Goal: Transaction & Acquisition: Purchase product/service

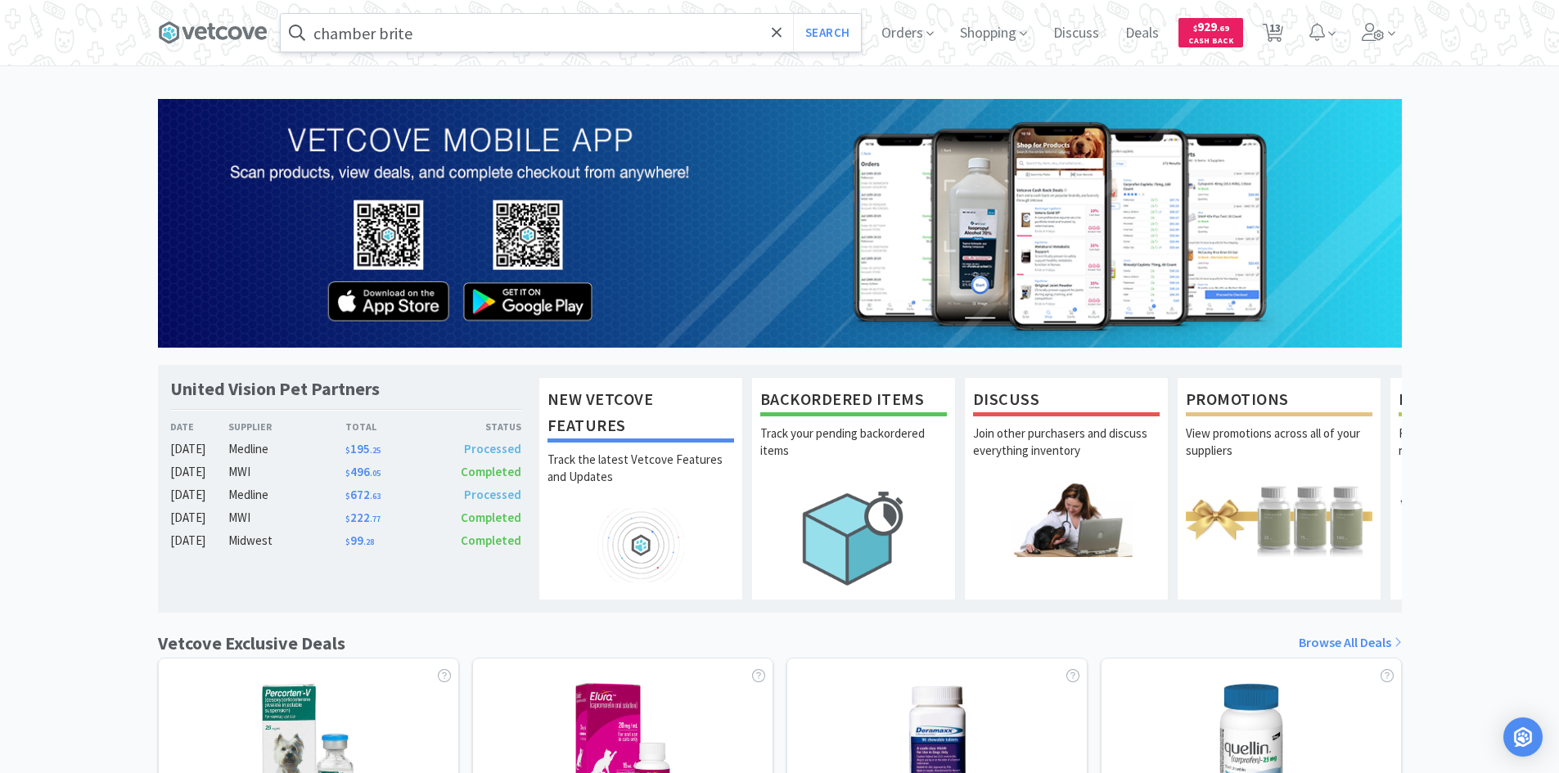
click at [520, 27] on input "chamber brite" at bounding box center [571, 33] width 580 height 38
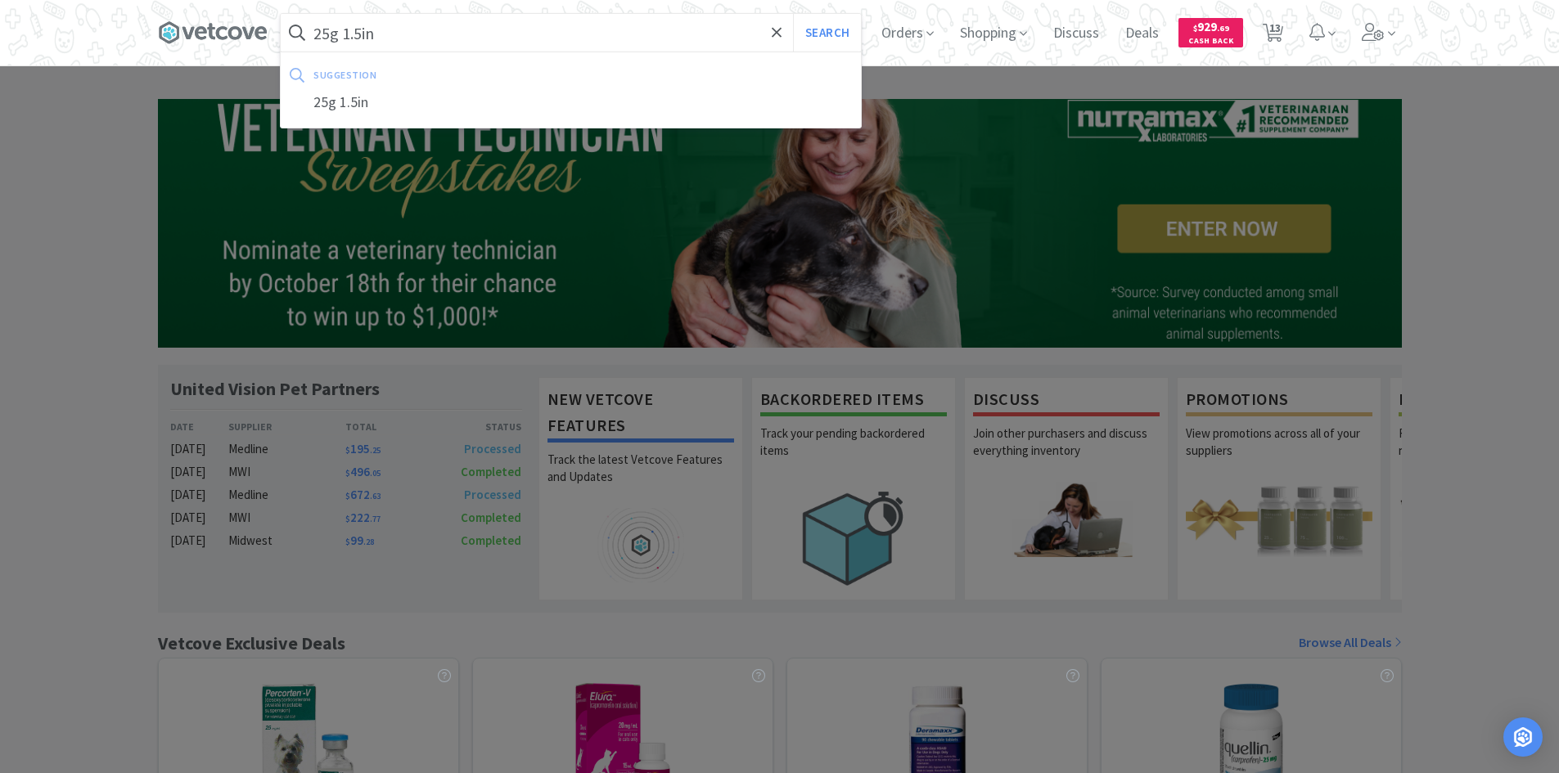
type input "25g 1.5in"
click at [793, 14] on button "Search" at bounding box center [827, 33] width 68 height 38
select select "4"
select select "2"
select select "1"
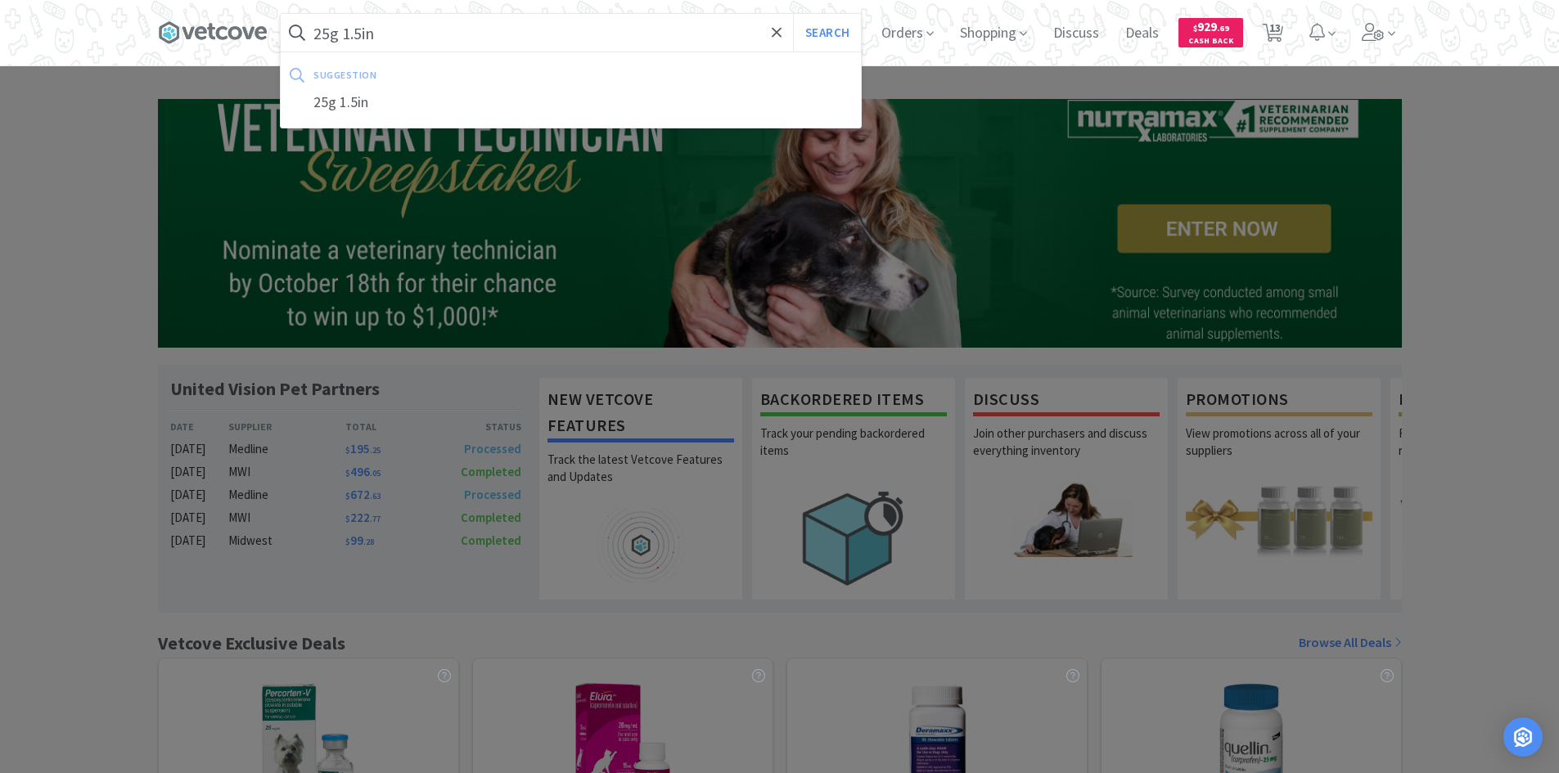
select select "6"
select select "1"
select select "2"
select select "3"
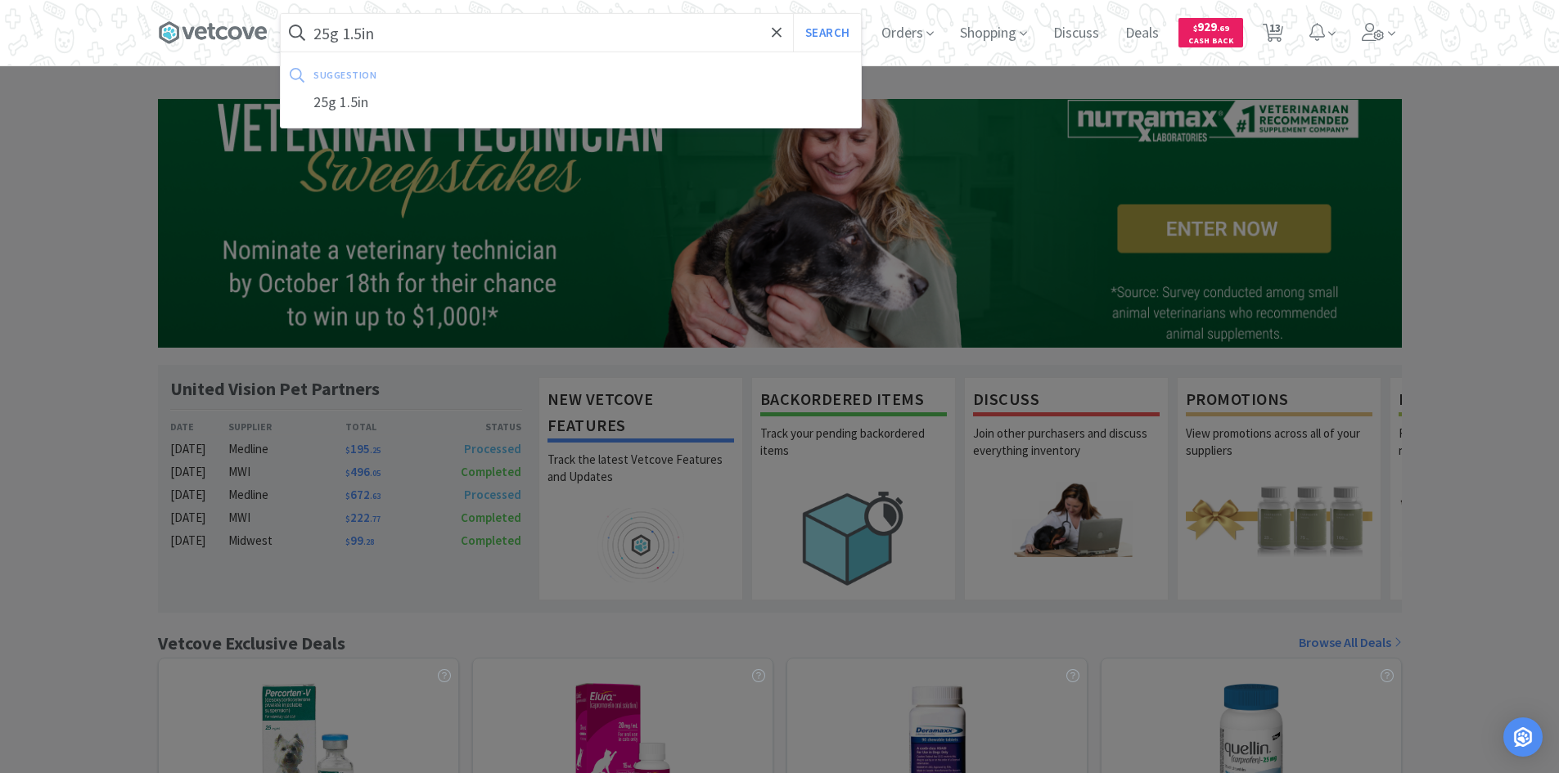
select select "1"
select select "2"
select select "4"
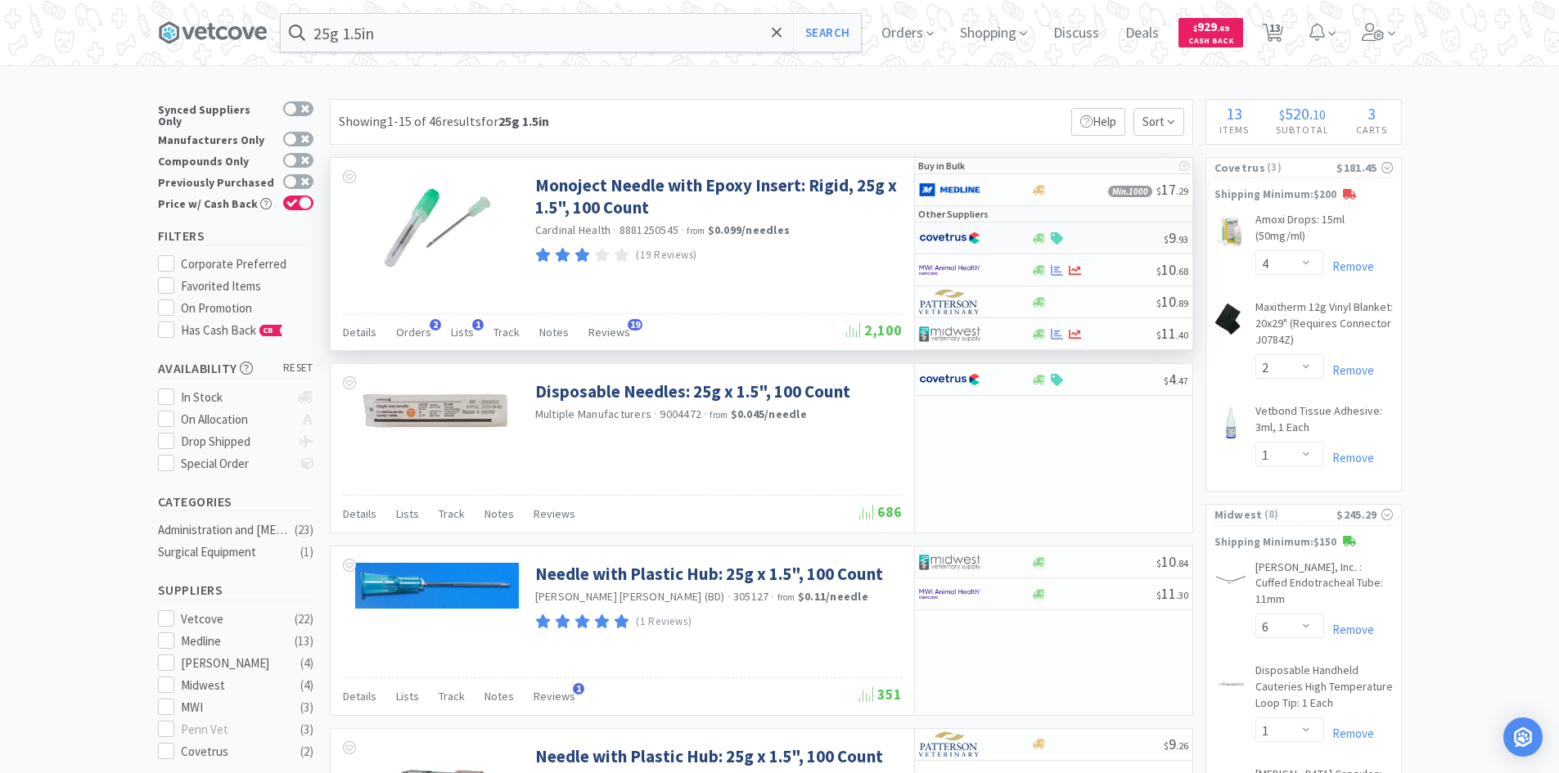
click at [1012, 241] on div at bounding box center [975, 238] width 112 height 28
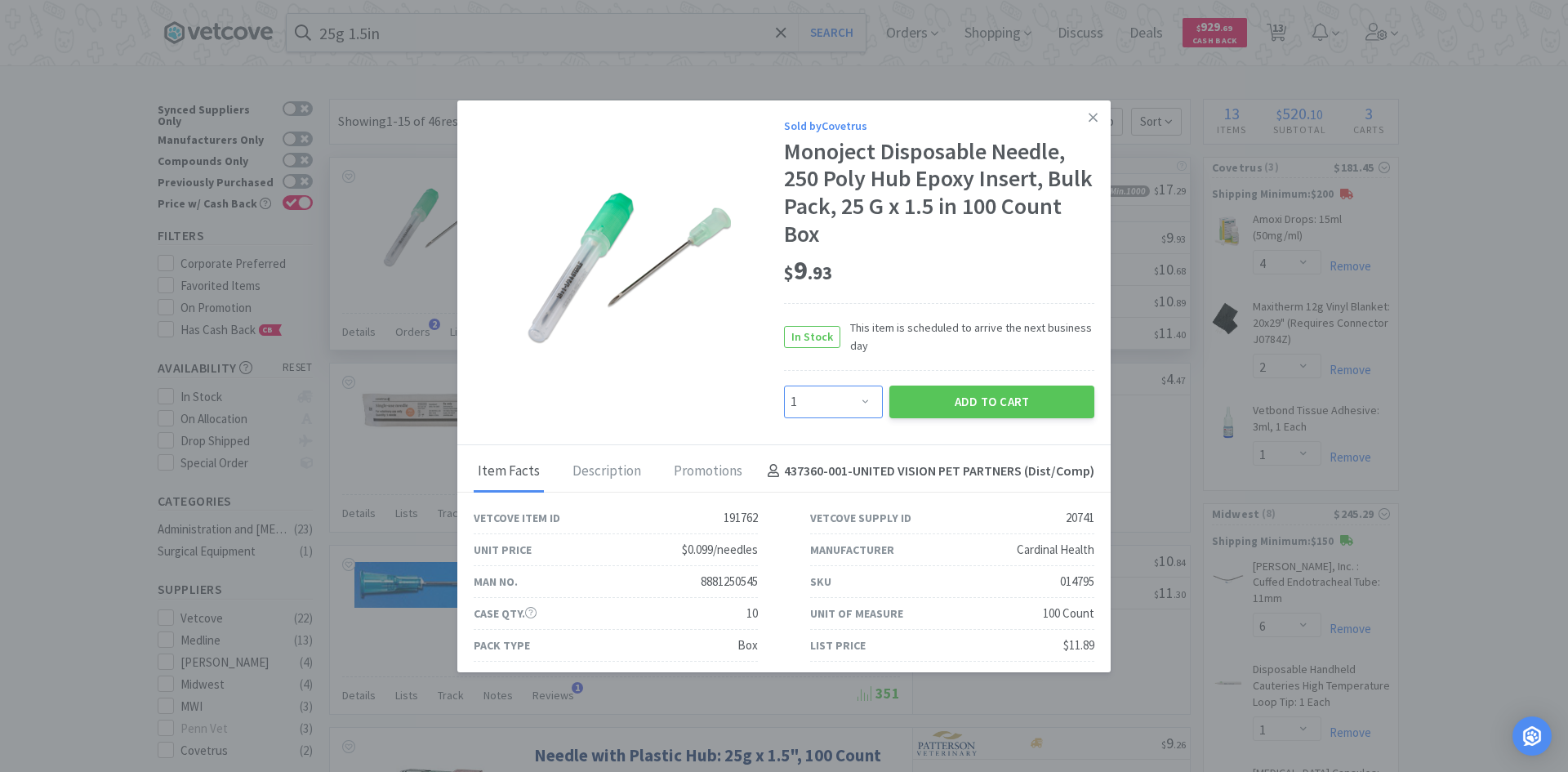
click at [842, 405] on select "Enter Quantity 1 2 3 4 5 6 7 8 9 10 11 12 13 14 15 16 17 18 19 20 Enter Quantity" at bounding box center [833, 401] width 99 height 33
select select "10"
click at [784, 386] on select "Enter Quantity 1 2 3 4 5 6 7 8 9 10 11 12 13 14 15 16 17 18 19 20 Enter Quantity" at bounding box center [833, 401] width 99 height 33
click at [919, 403] on button "Add to Cart" at bounding box center [991, 401] width 205 height 33
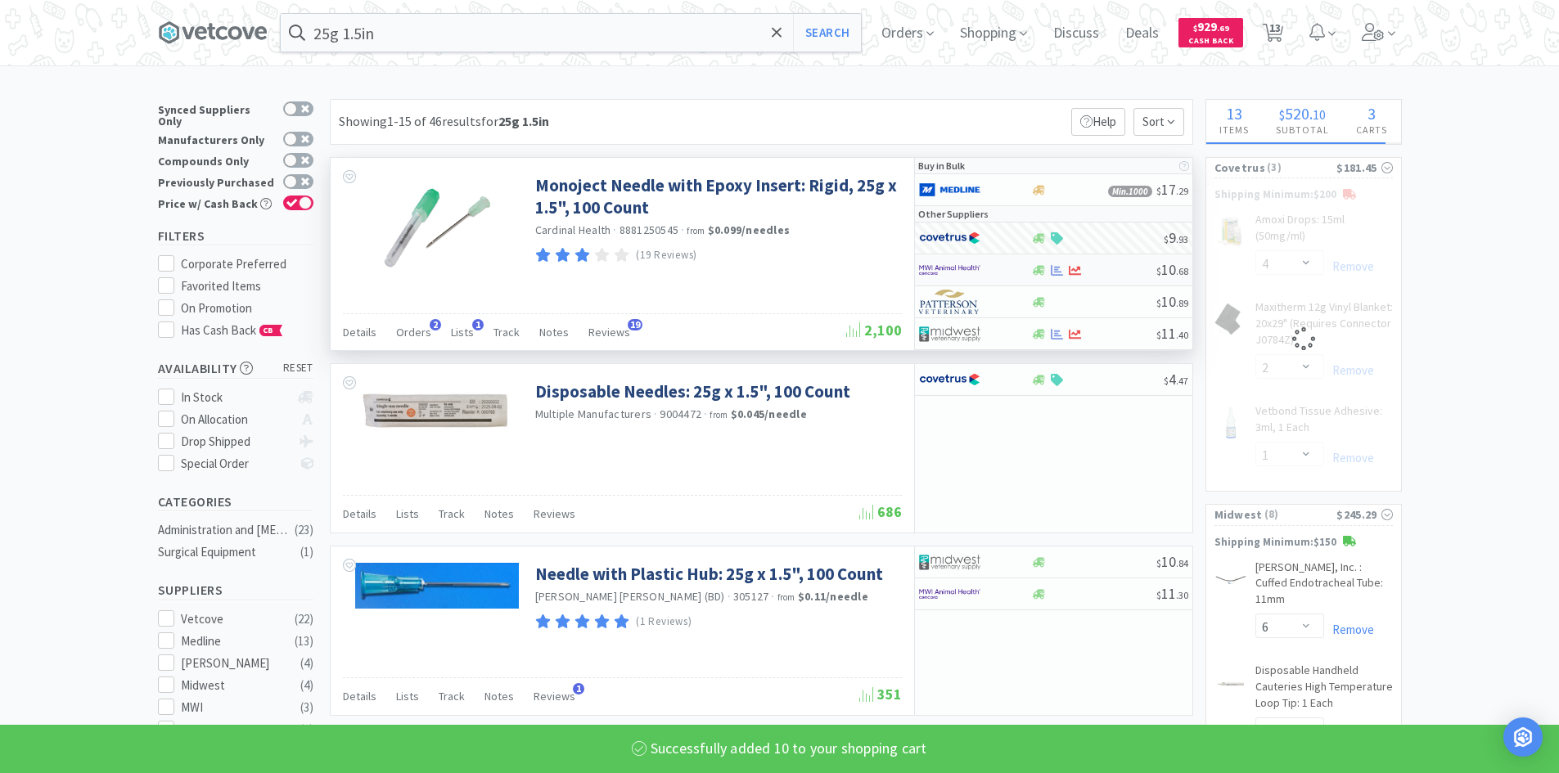
select select "10"
select select "1"
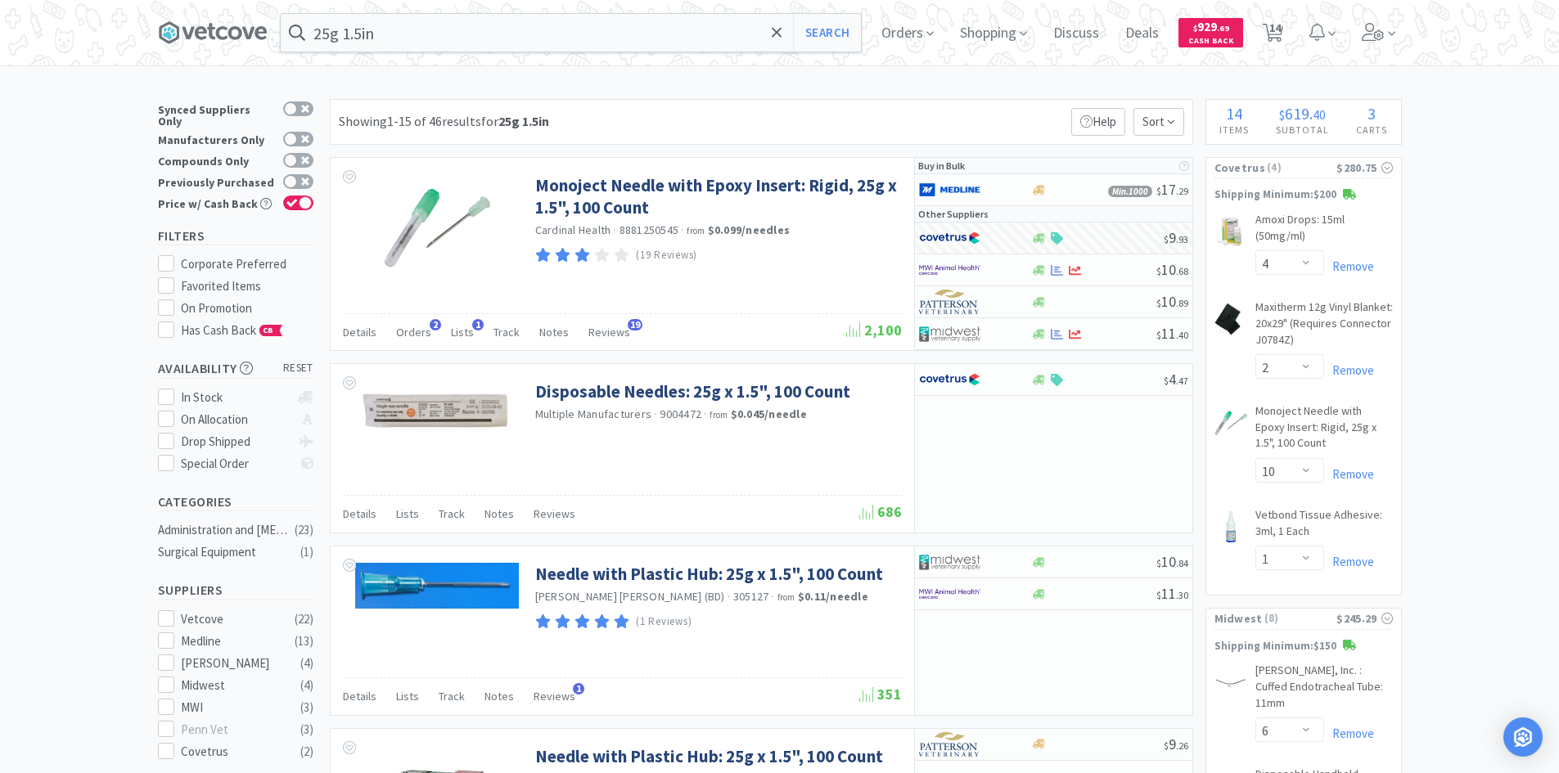
click at [1301, 262] on select "Enter Quantity 1 2 3 4 5 6 7 8 9 10 11 12 13 14 15 16 17 18 19 20 Enter Quantity" at bounding box center [1290, 262] width 69 height 25
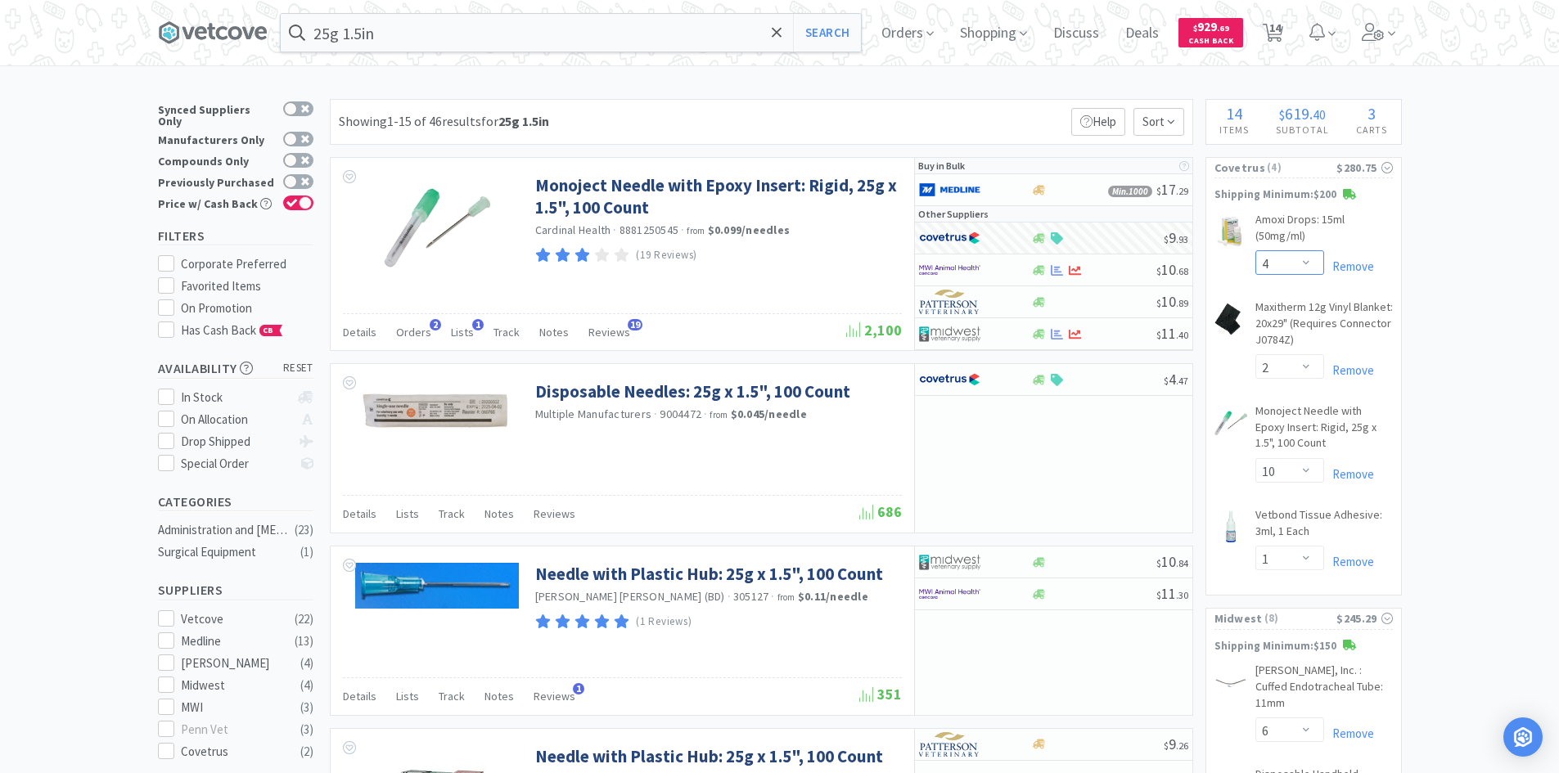
click at [1301, 262] on select "Enter Quantity 1 2 3 4 5 6 7 8 9 10 11 12 13 14 15 16 17 18 19 20 Enter Quantity" at bounding box center [1290, 262] width 69 height 25
click at [1256, 250] on select "Enter Quantity 1 2 3 4 5 6 7 8 9 10 11 12 13 14 15 16 17 18 19 20 Enter Quantity" at bounding box center [1290, 262] width 69 height 25
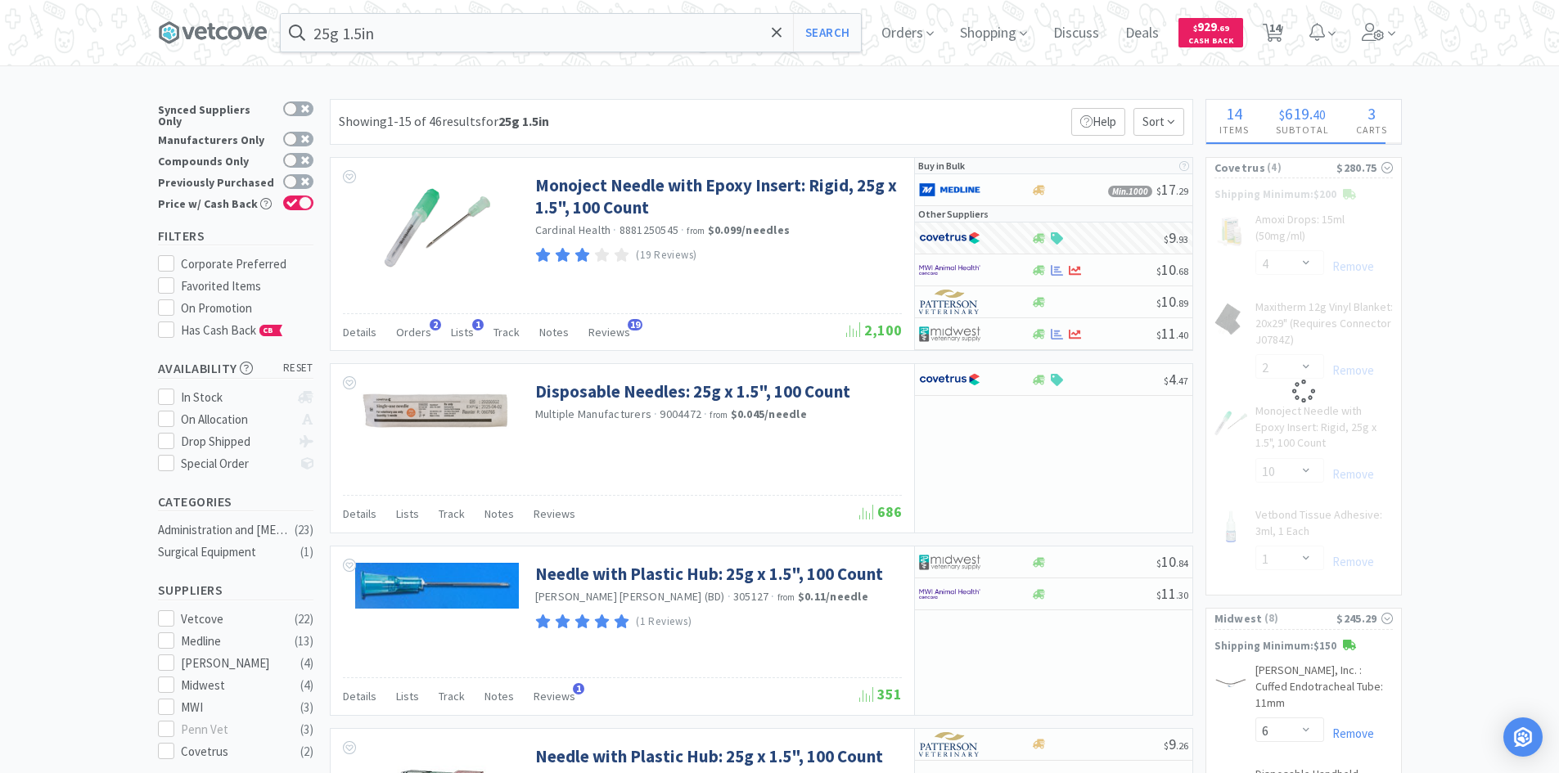
select select "6"
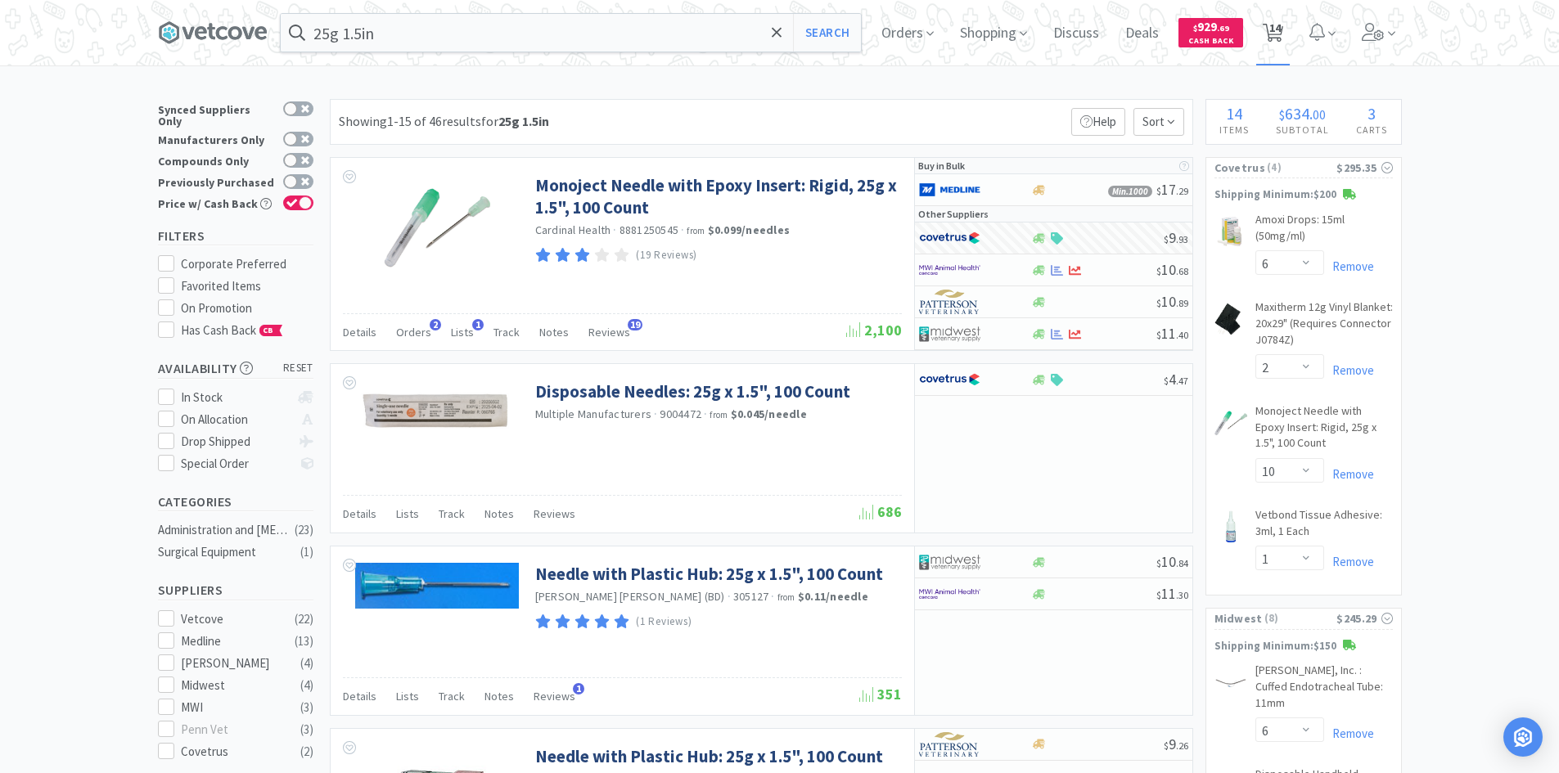
click at [1271, 33] on icon at bounding box center [1273, 33] width 20 height 18
select select "6"
select select "2"
select select "10"
select select "1"
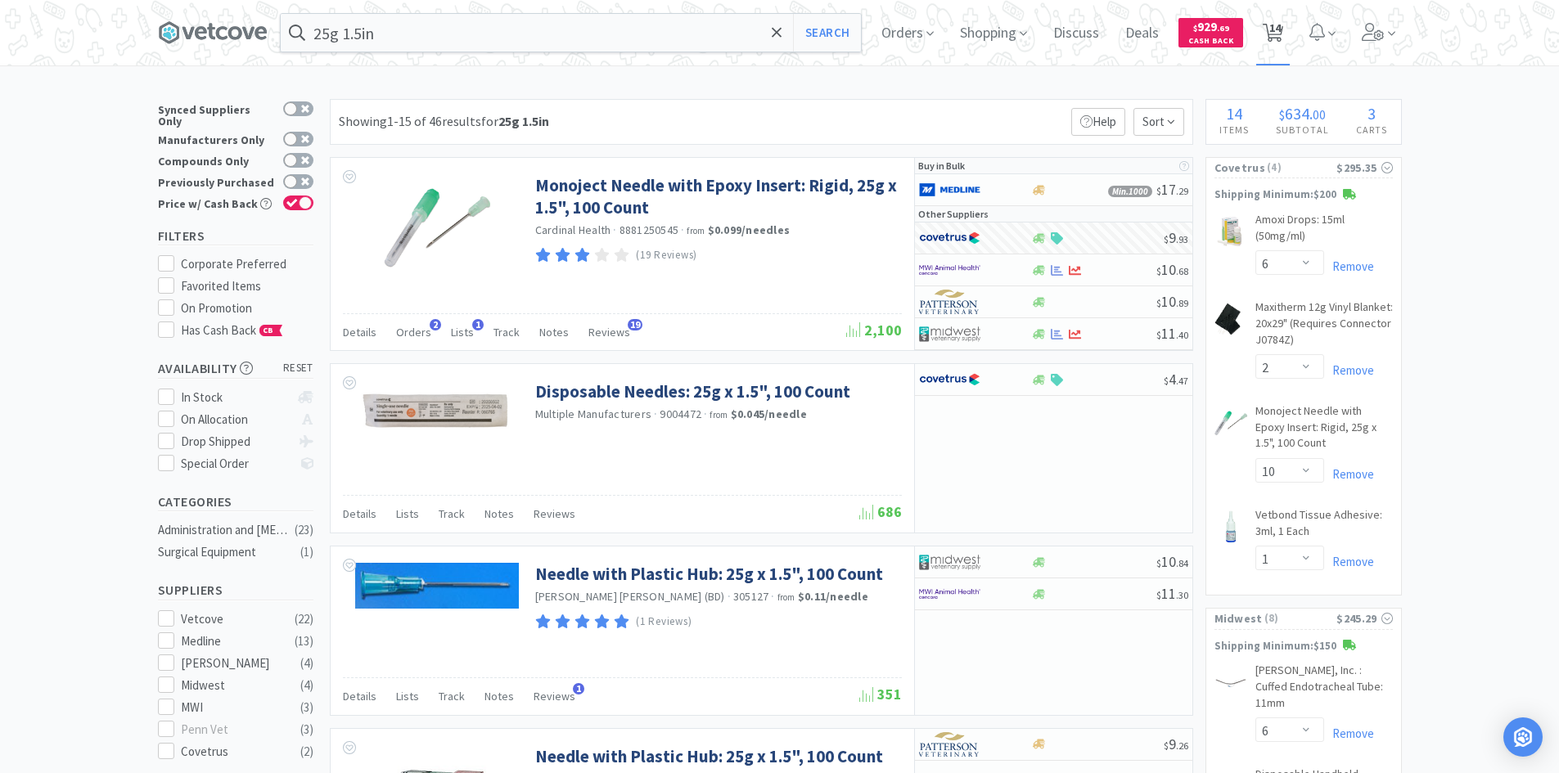
select select "6"
select select "1"
select select "2"
select select "3"
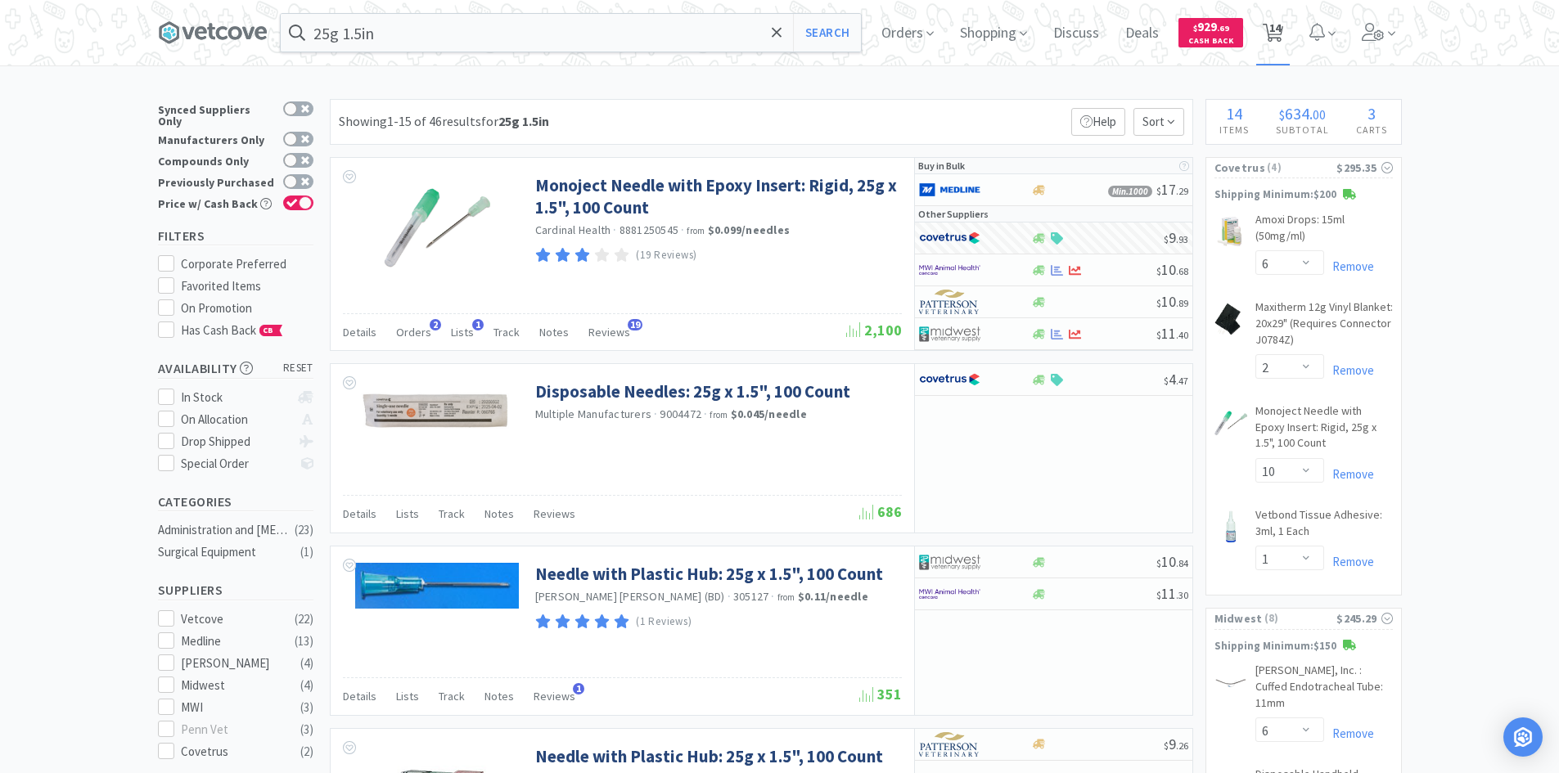
select select "1"
select select "2"
select select "4"
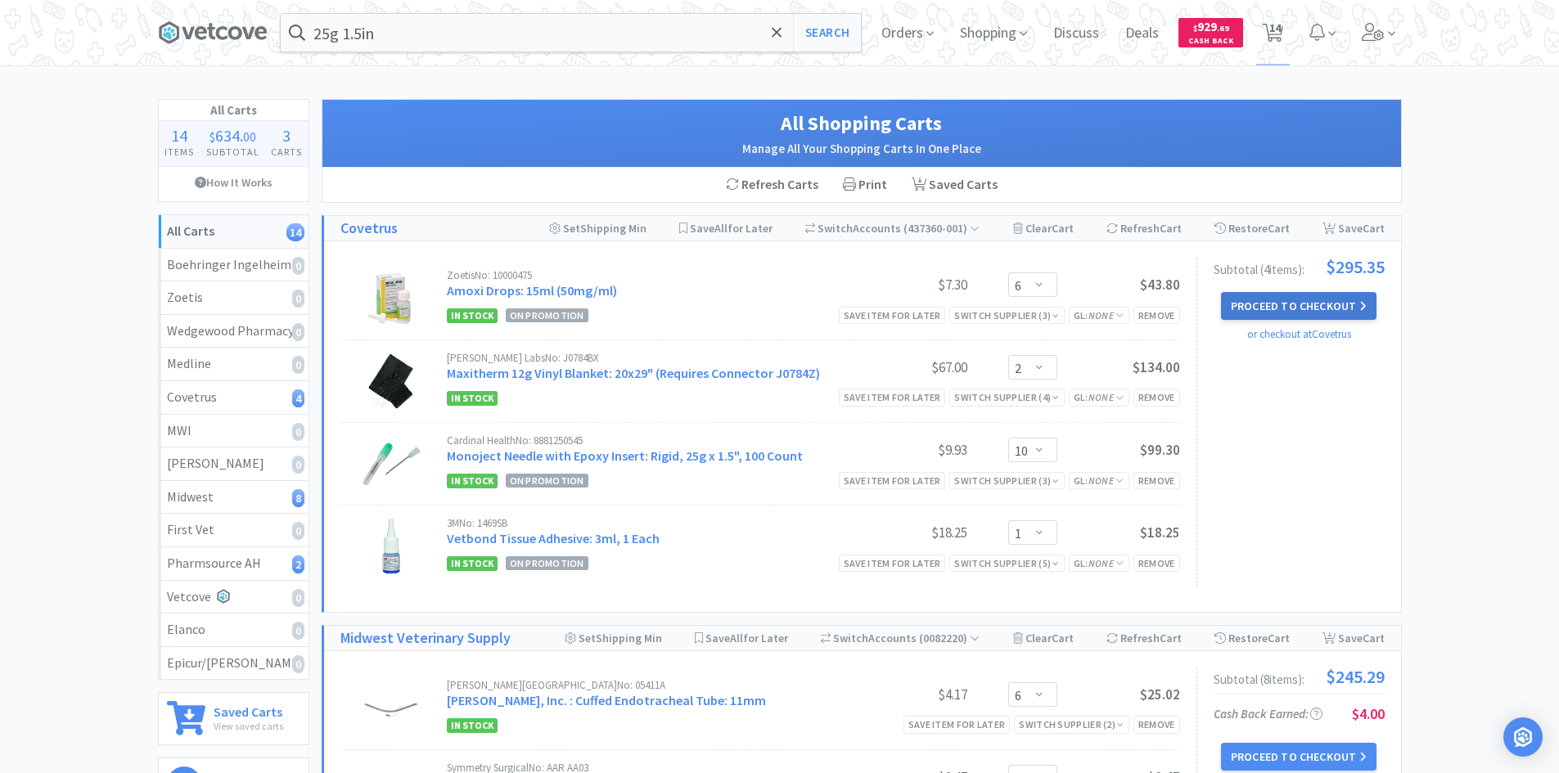
click at [1240, 301] on button "Proceed to Checkout" at bounding box center [1299, 306] width 156 height 28
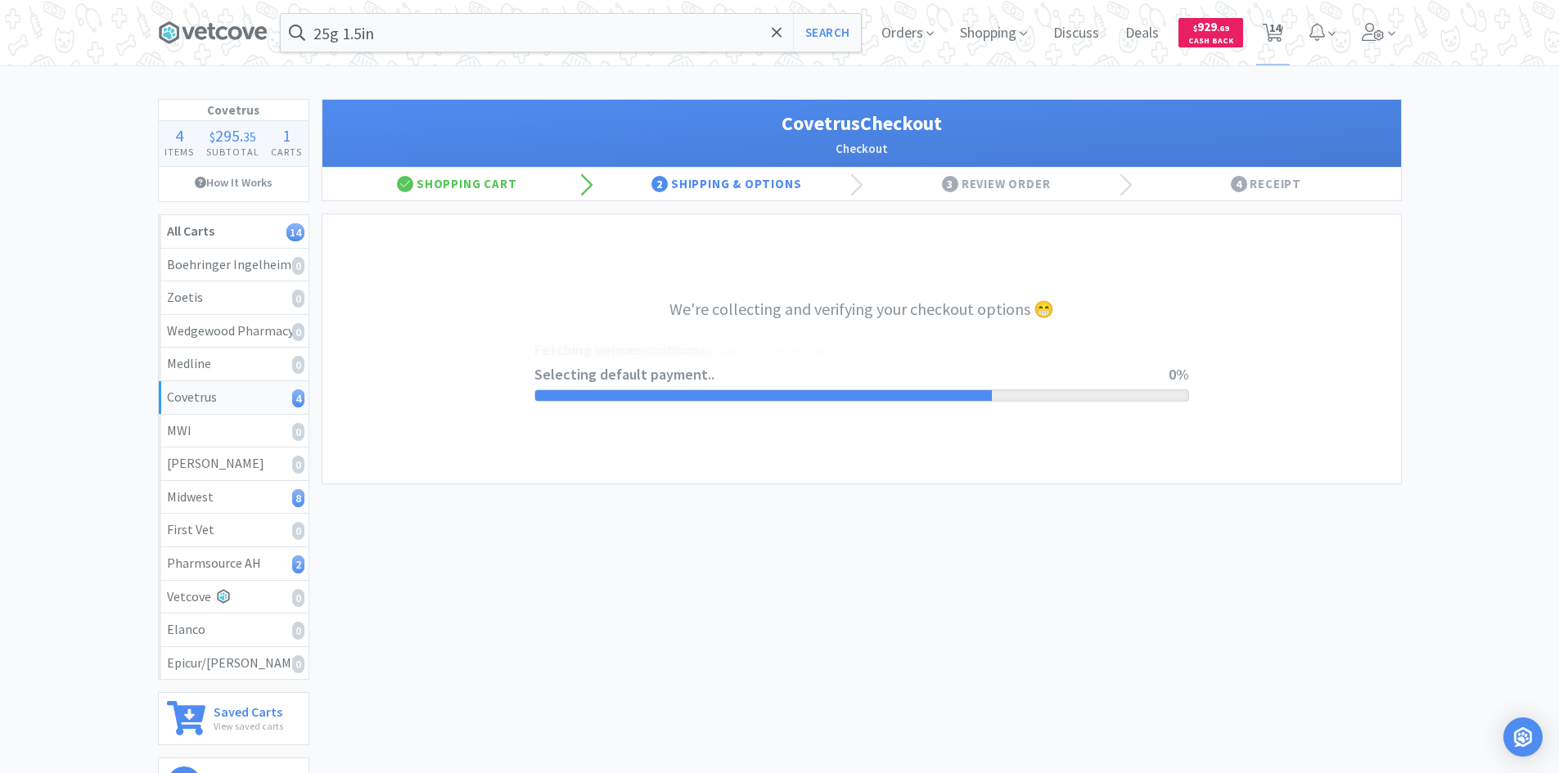
select select "ACCOUNT"
select select "cvt-standard-net"
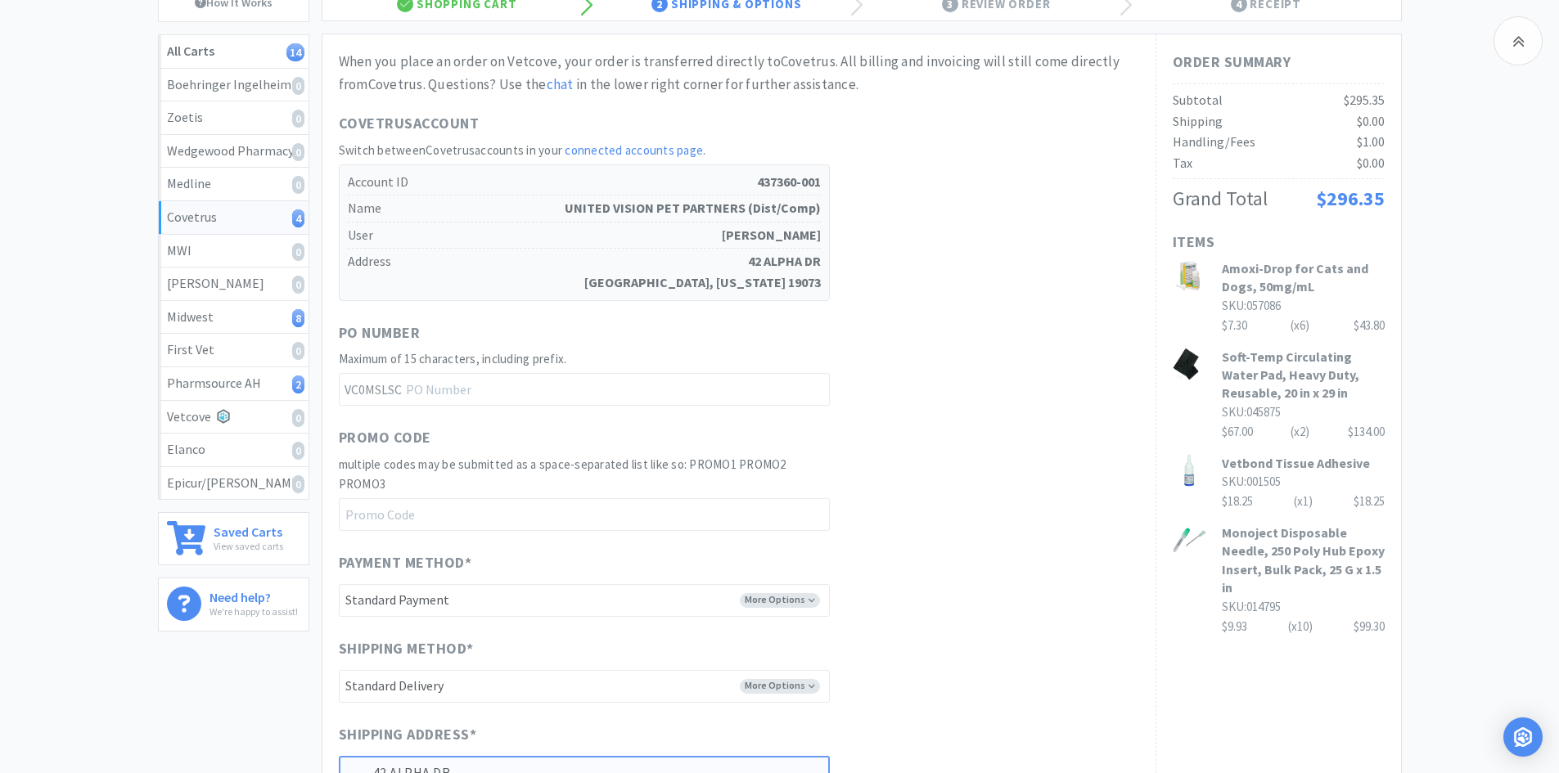
scroll to position [573, 0]
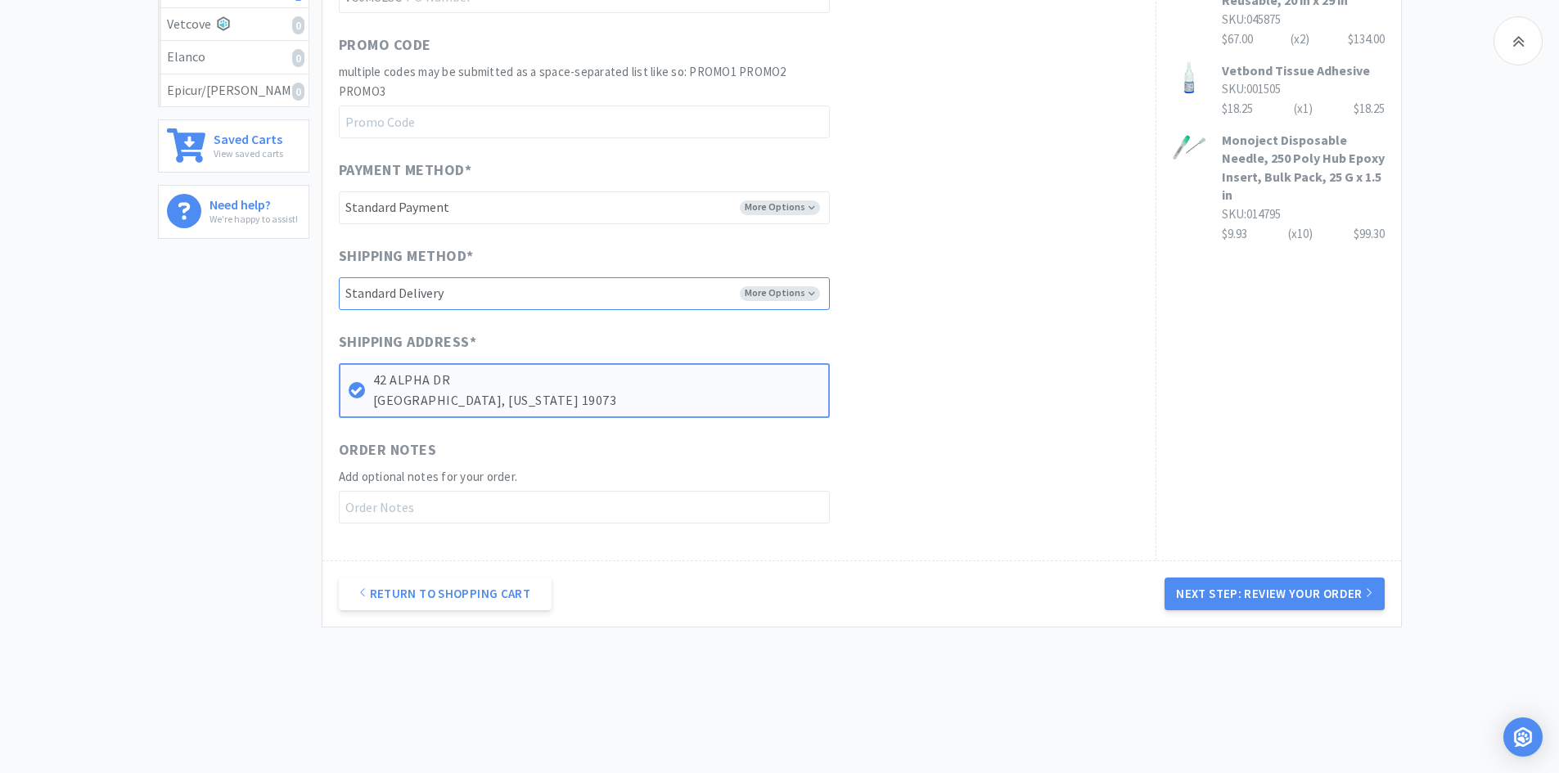
click at [823, 299] on select "-------- Standard Delivery" at bounding box center [584, 293] width 491 height 33
click at [966, 312] on div "When you place an order on Vetcove, your order is transferred directly to Covet…" at bounding box center [739, 90] width 800 height 865
click at [1221, 598] on button "Next Step: Review Your Order" at bounding box center [1274, 594] width 219 height 33
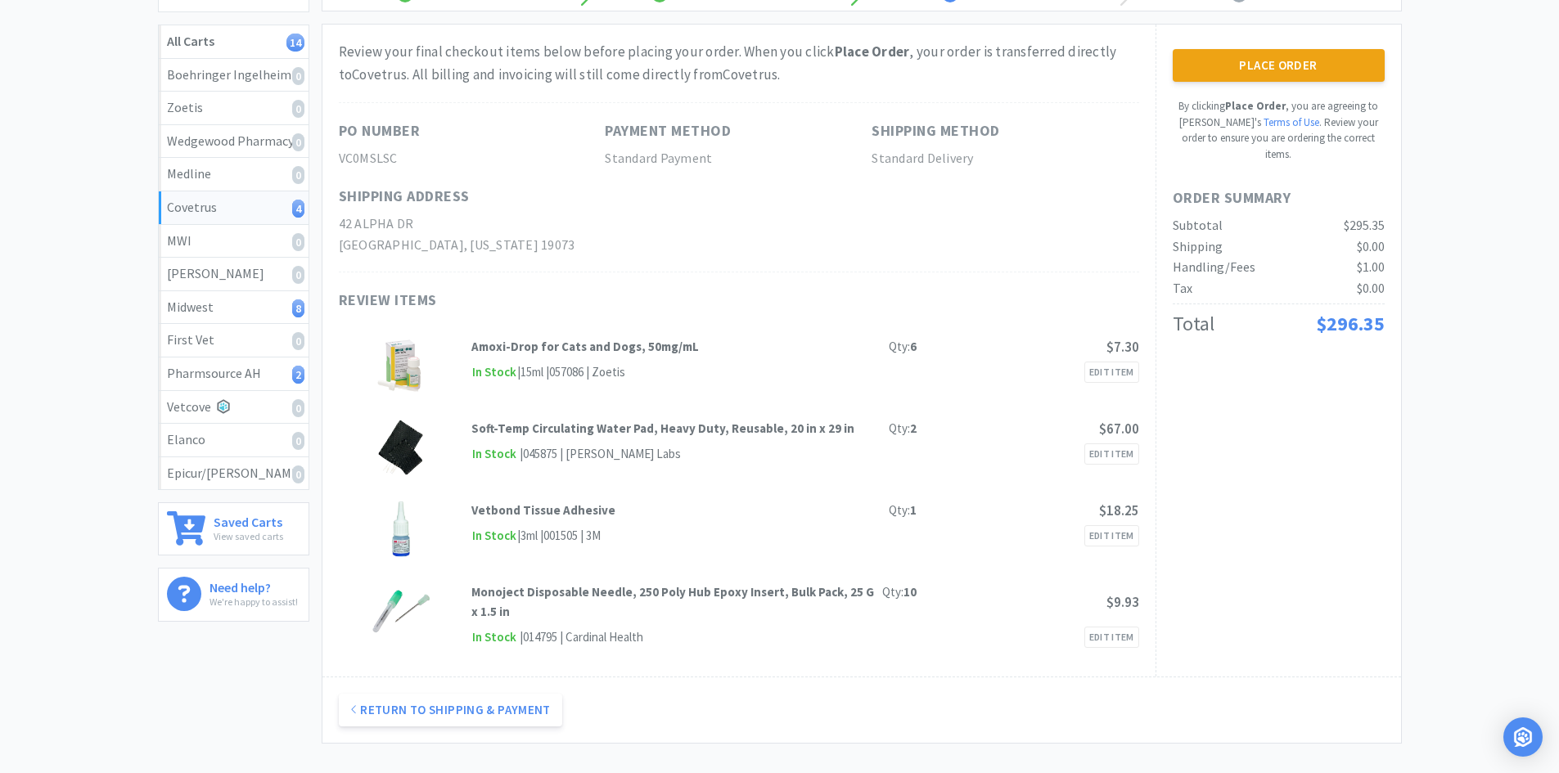
scroll to position [0, 0]
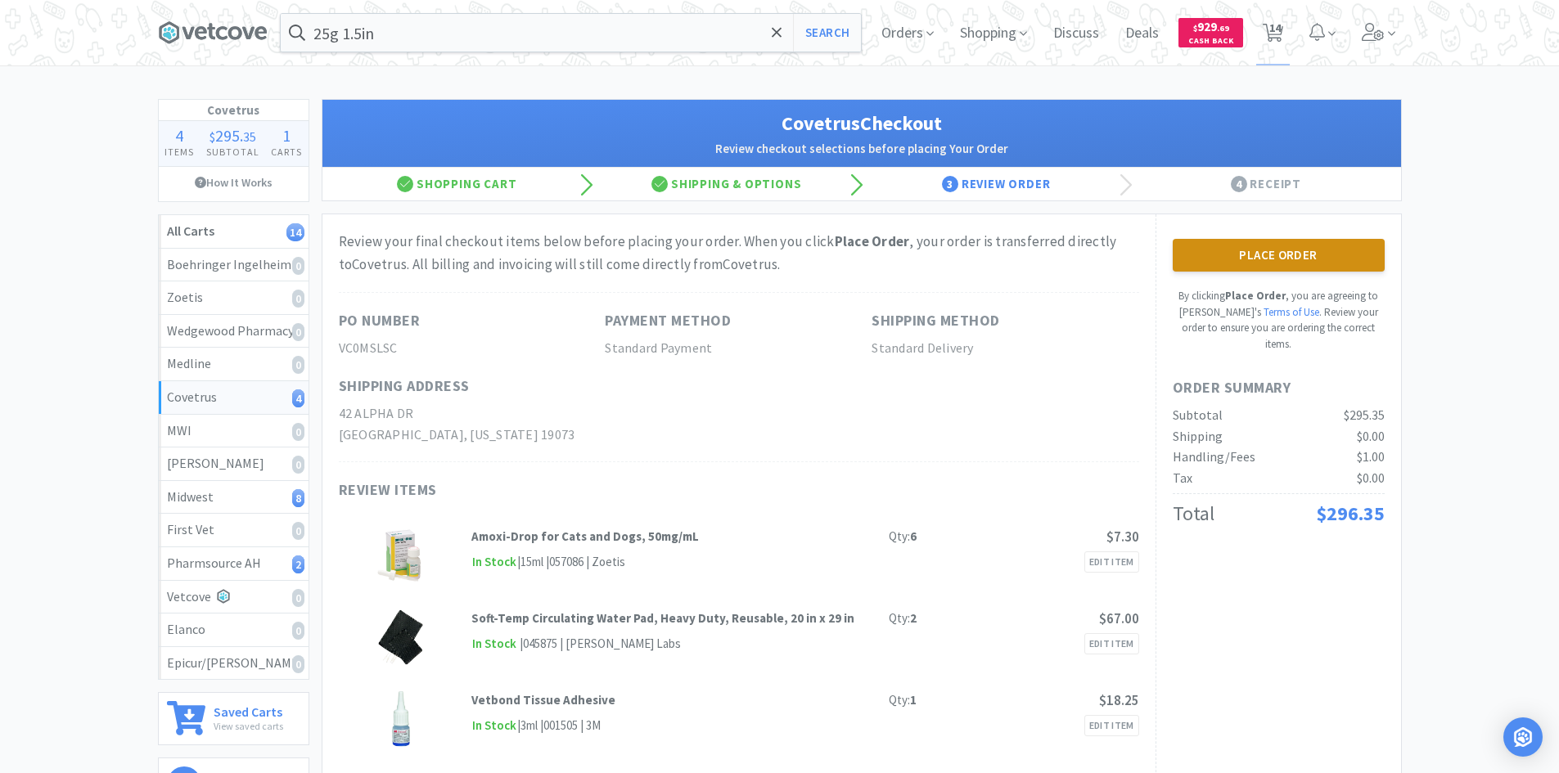
click at [1214, 261] on button "Place Order" at bounding box center [1279, 255] width 212 height 33
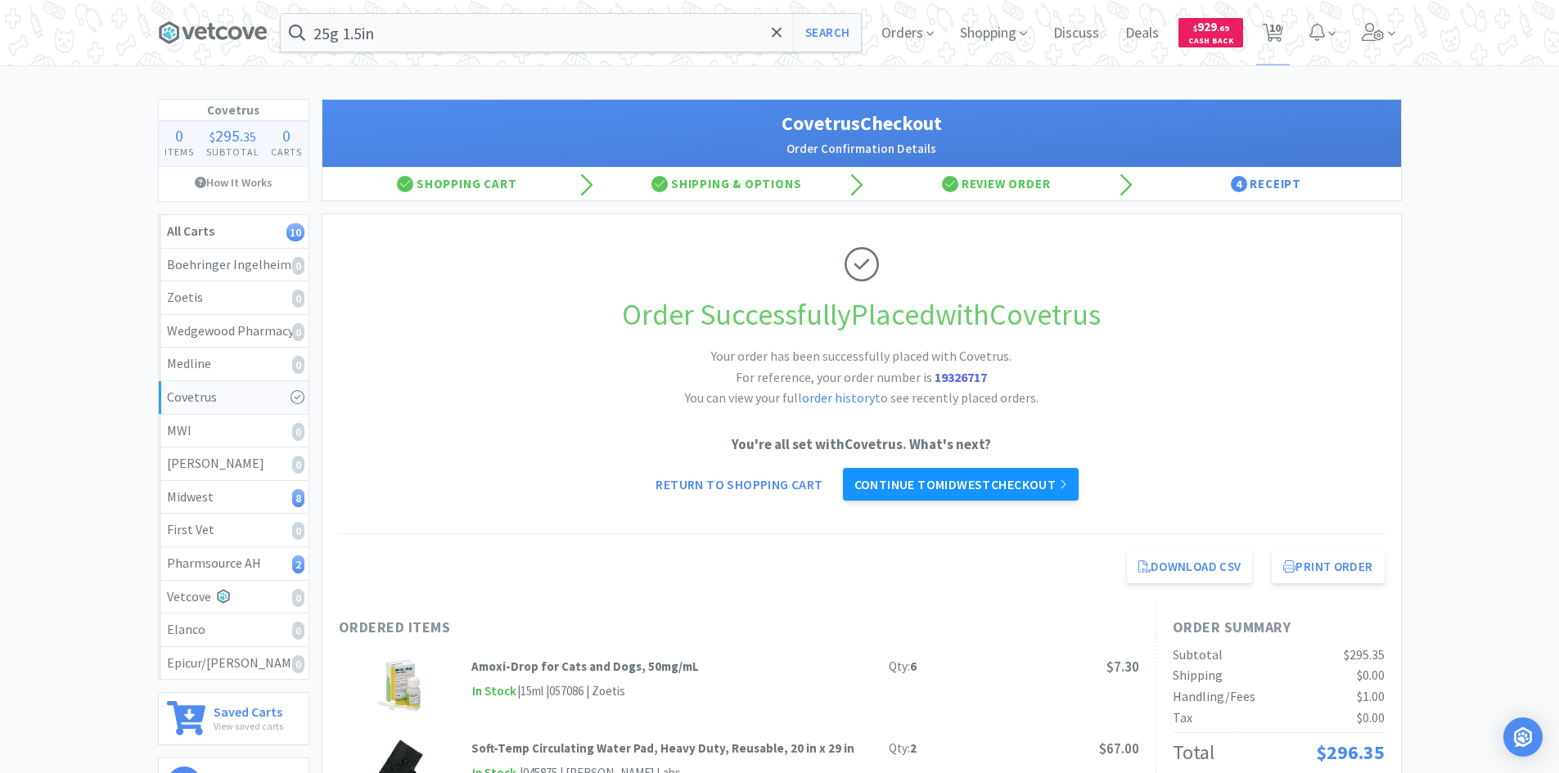
click at [889, 476] on link "Continue to Midwest checkout" at bounding box center [961, 484] width 236 height 33
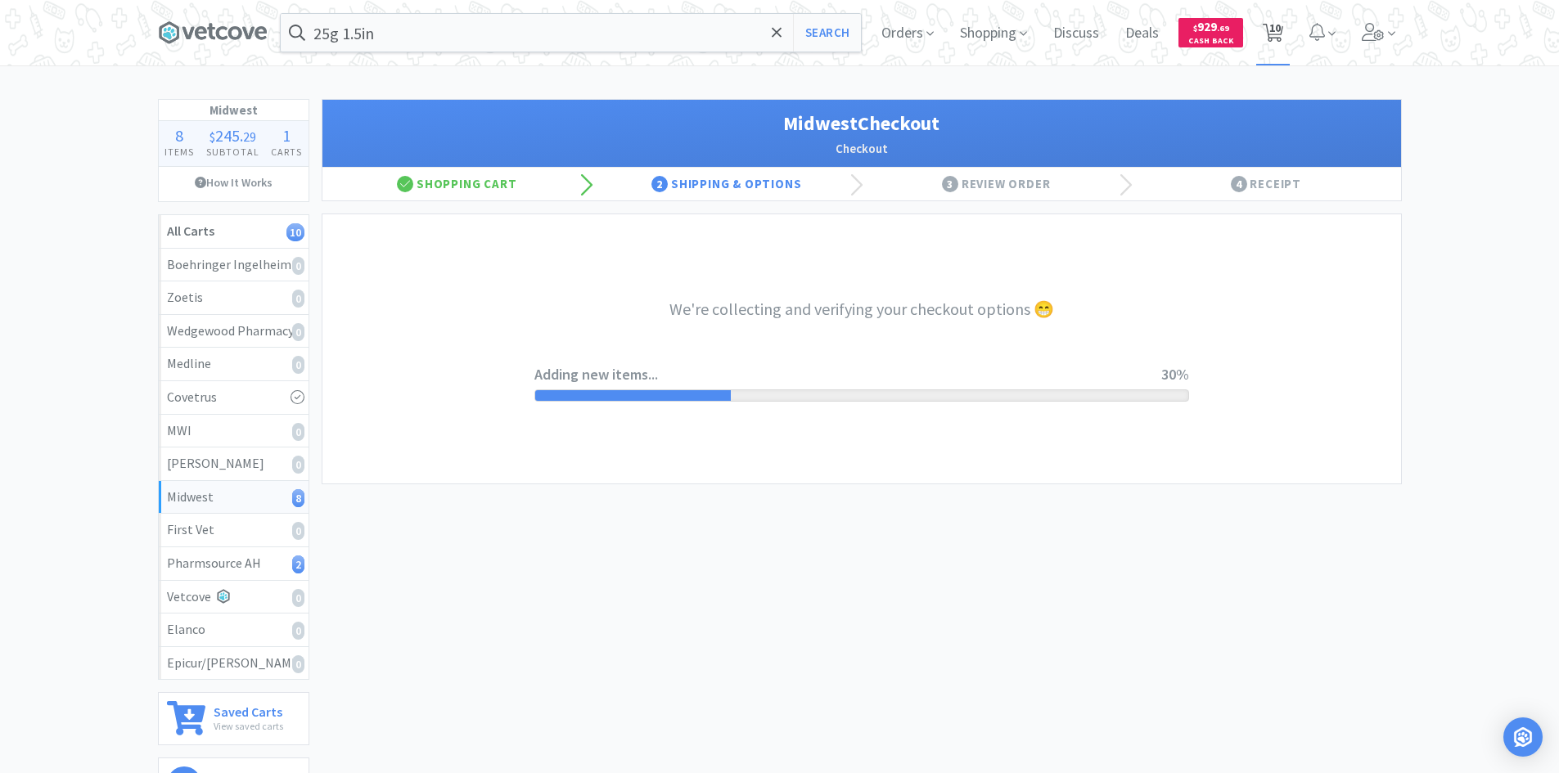
click at [1277, 41] on span "10" at bounding box center [1274, 27] width 11 height 65
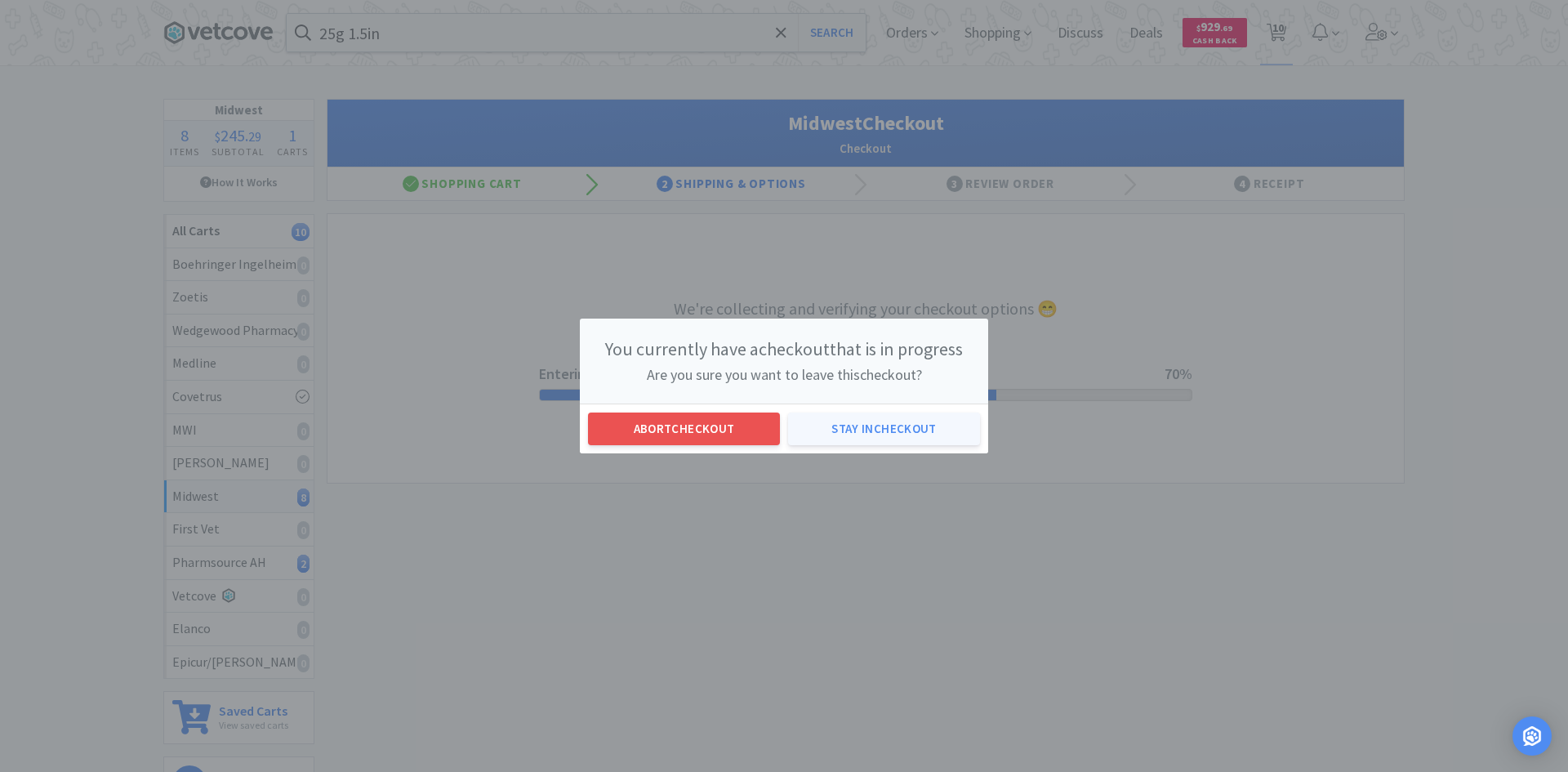
click at [822, 420] on button "Stay in checkout" at bounding box center [884, 428] width 192 height 33
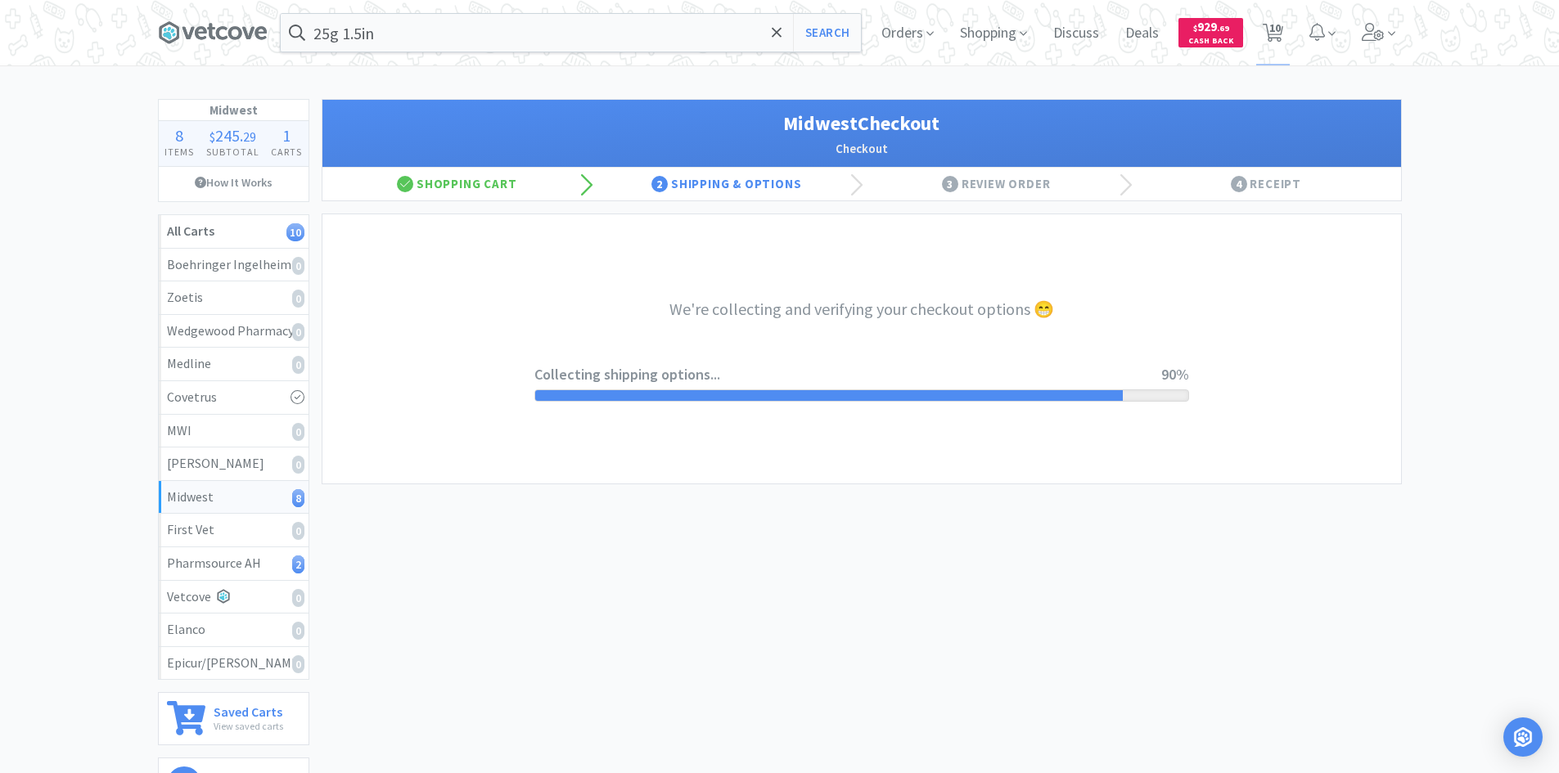
select select "3"
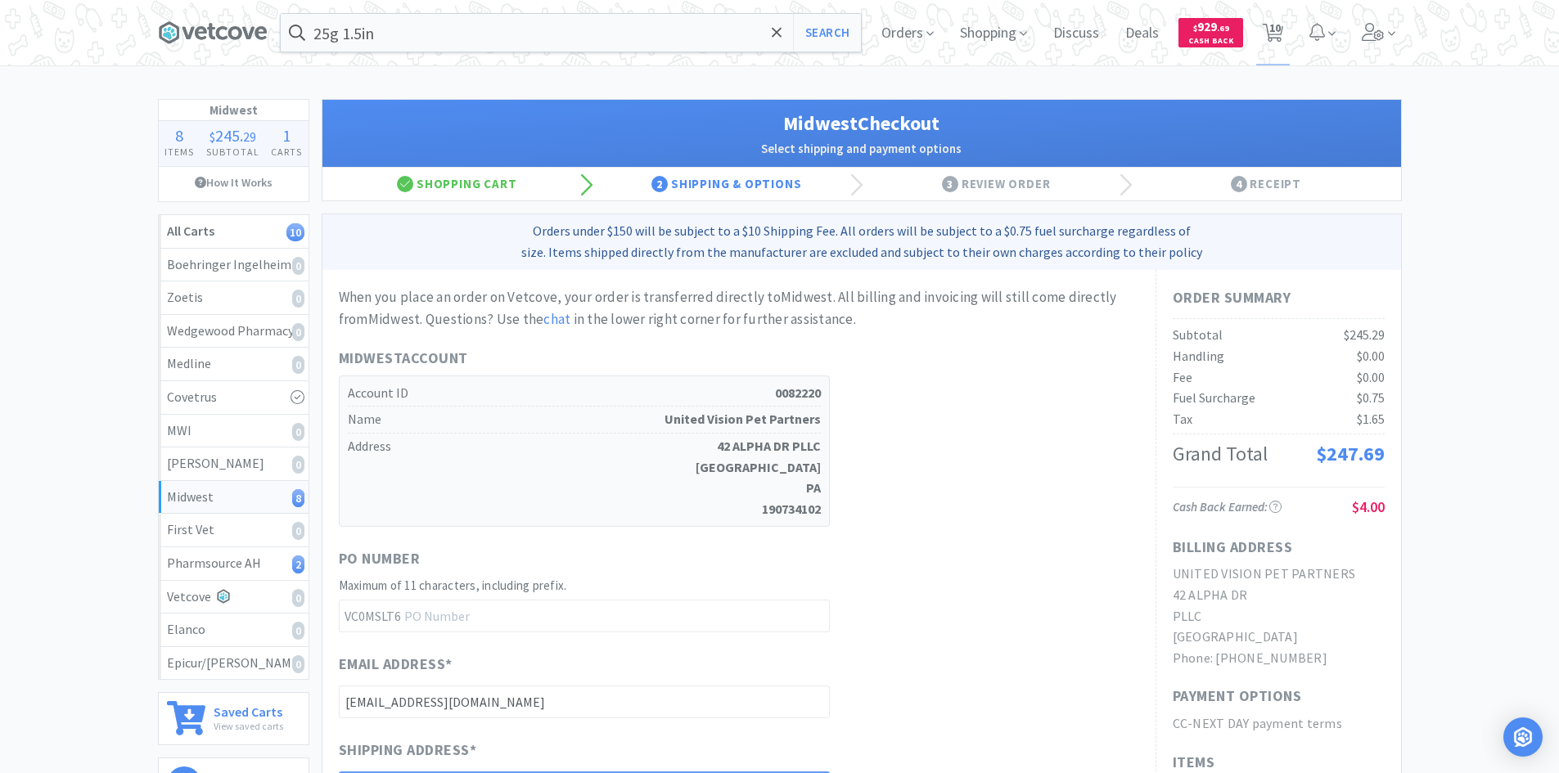
click at [237, 505] on div "Midwest 8" at bounding box center [233, 497] width 133 height 21
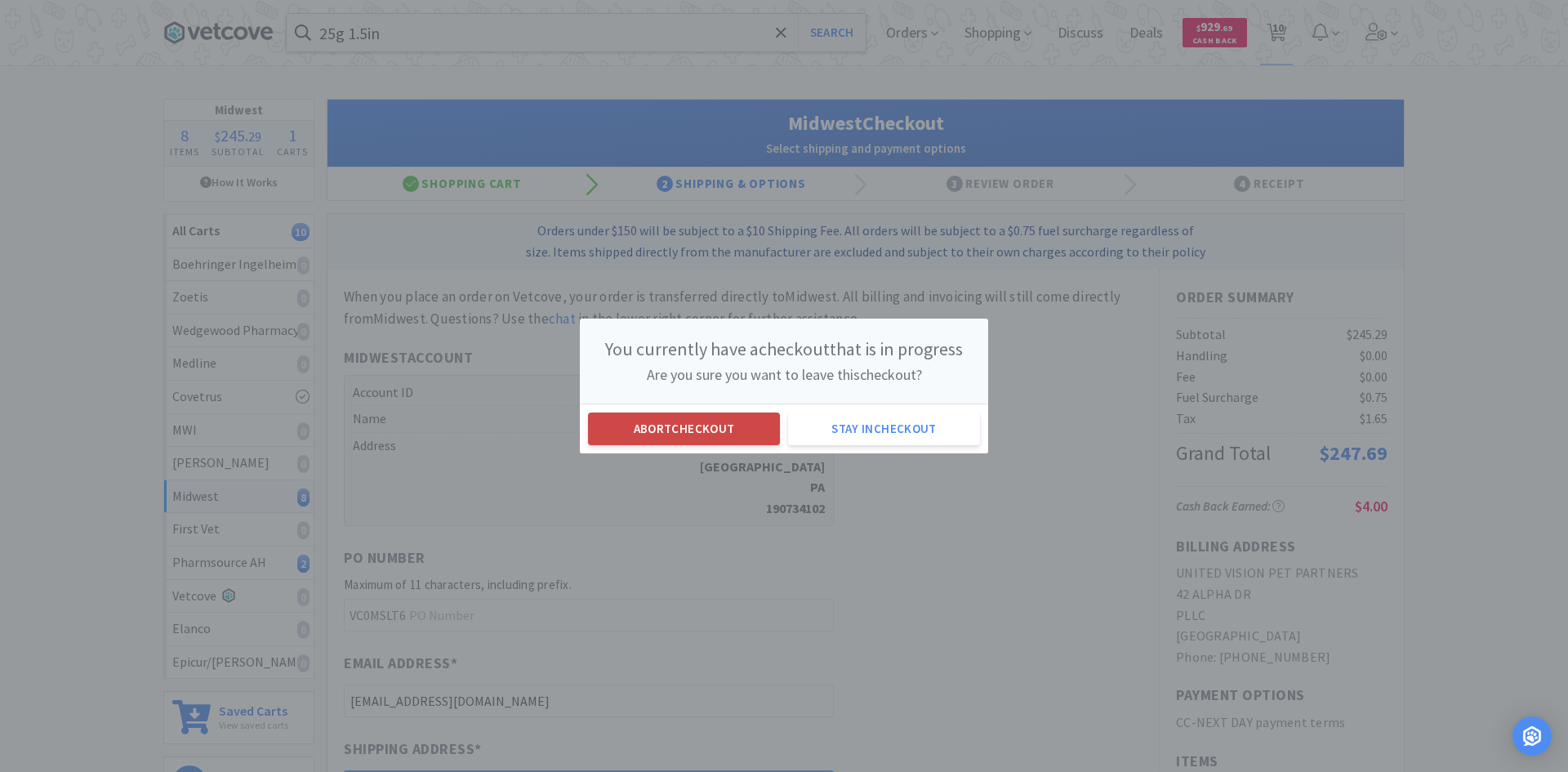
click at [729, 437] on button "Abort checkout" at bounding box center [684, 428] width 192 height 33
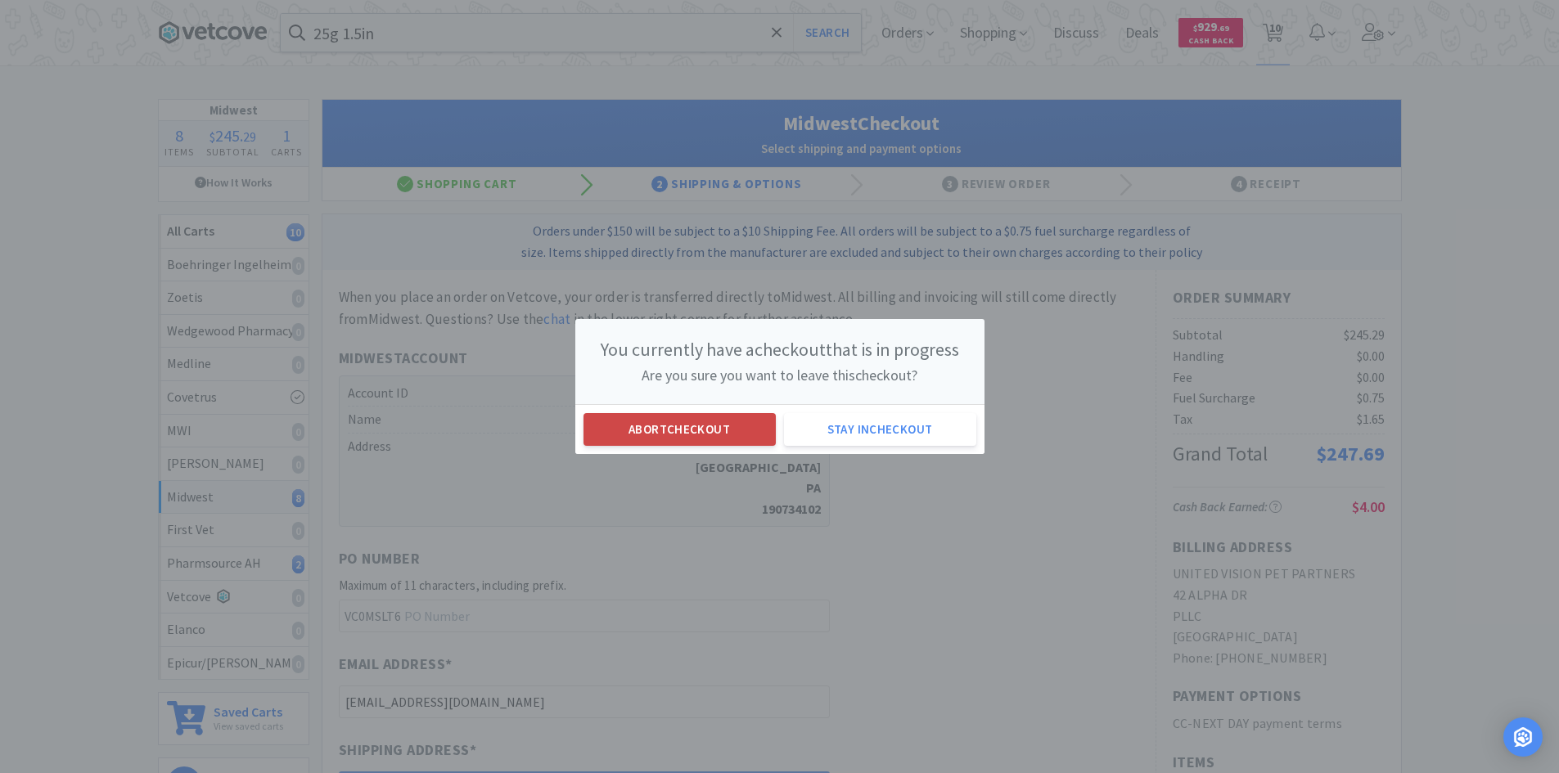
select select "6"
select select "1"
select select "2"
select select "3"
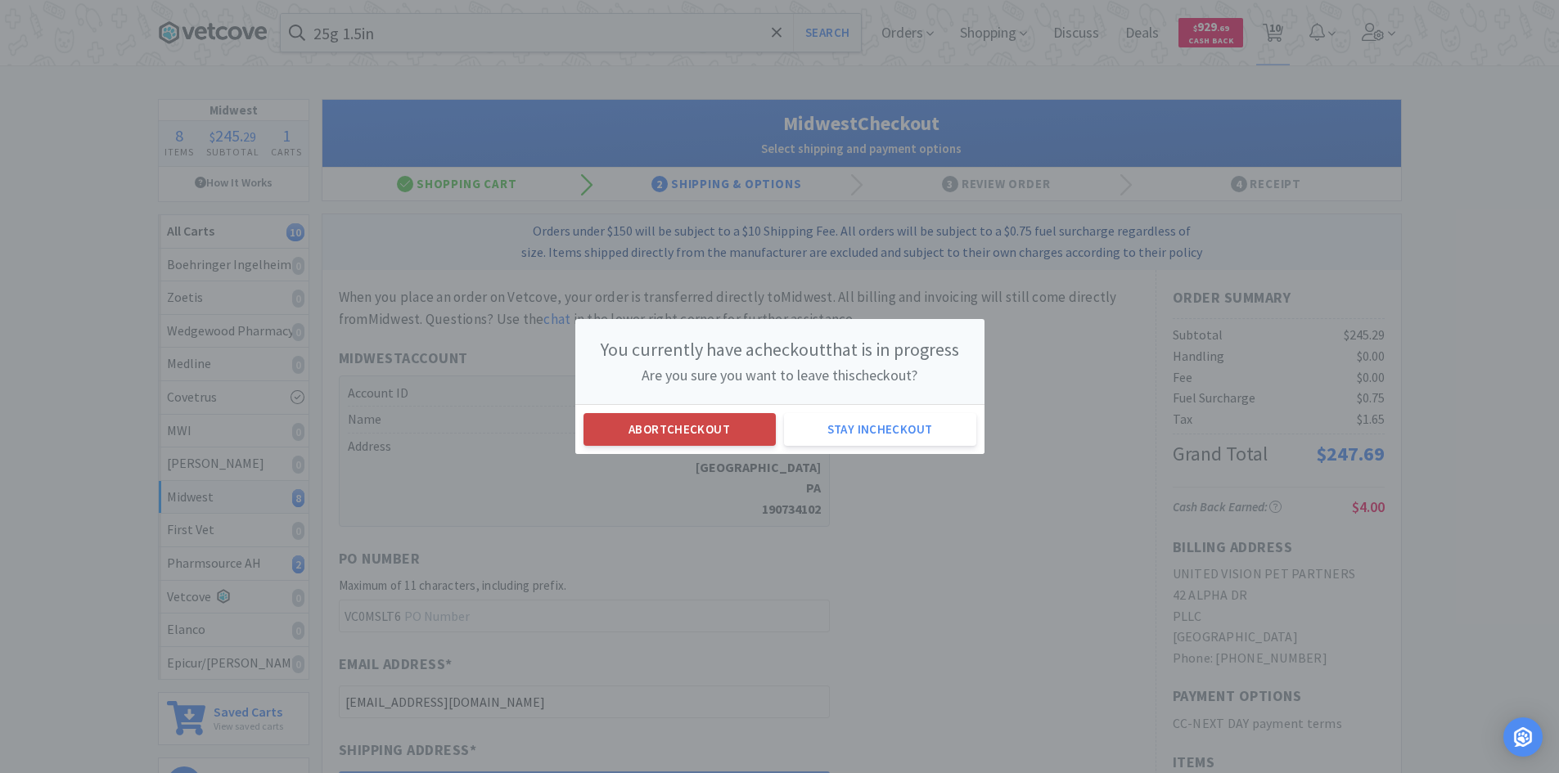
select select "1"
select select "2"
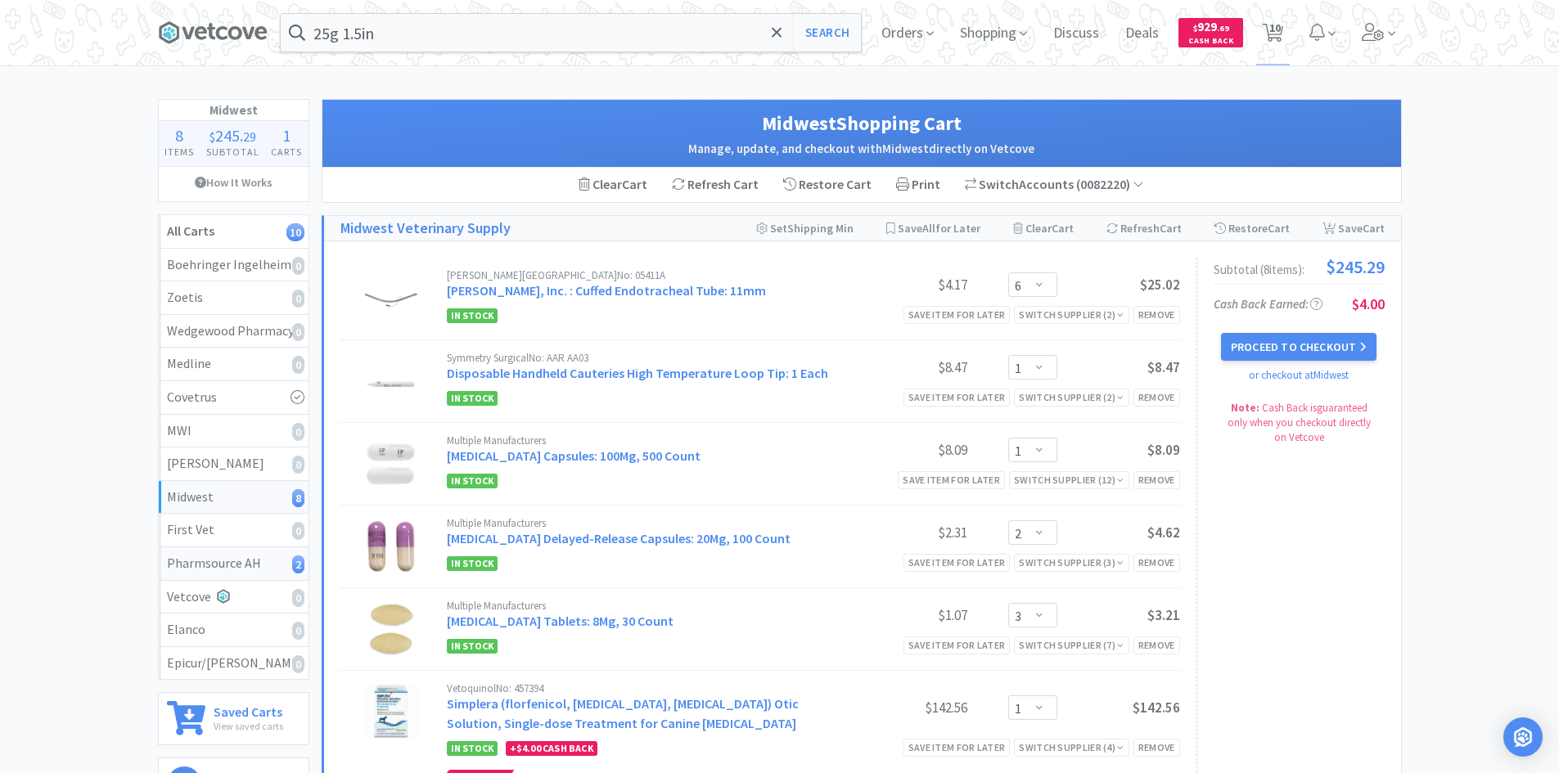
click at [270, 571] on div "Pharmsource AH 2" at bounding box center [233, 563] width 133 height 21
select select "4"
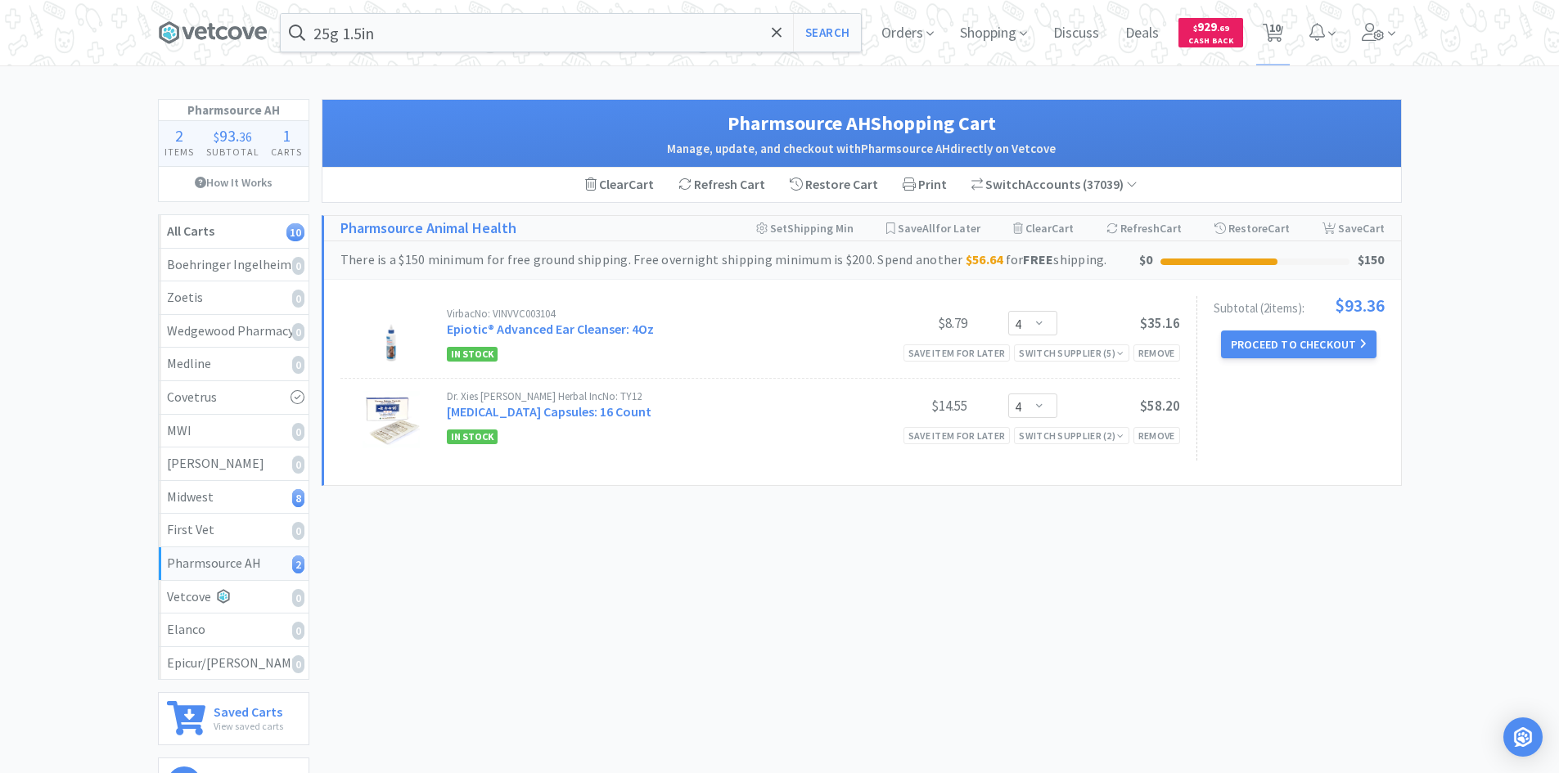
click at [732, 518] on div "Pharmsource AH Shopping Cart Manage, update, and checkout with Pharmsource AH d…" at bounding box center [862, 453] width 1080 height 709
click at [268, 496] on div "Midwest 8" at bounding box center [233, 497] width 133 height 21
select select "6"
select select "1"
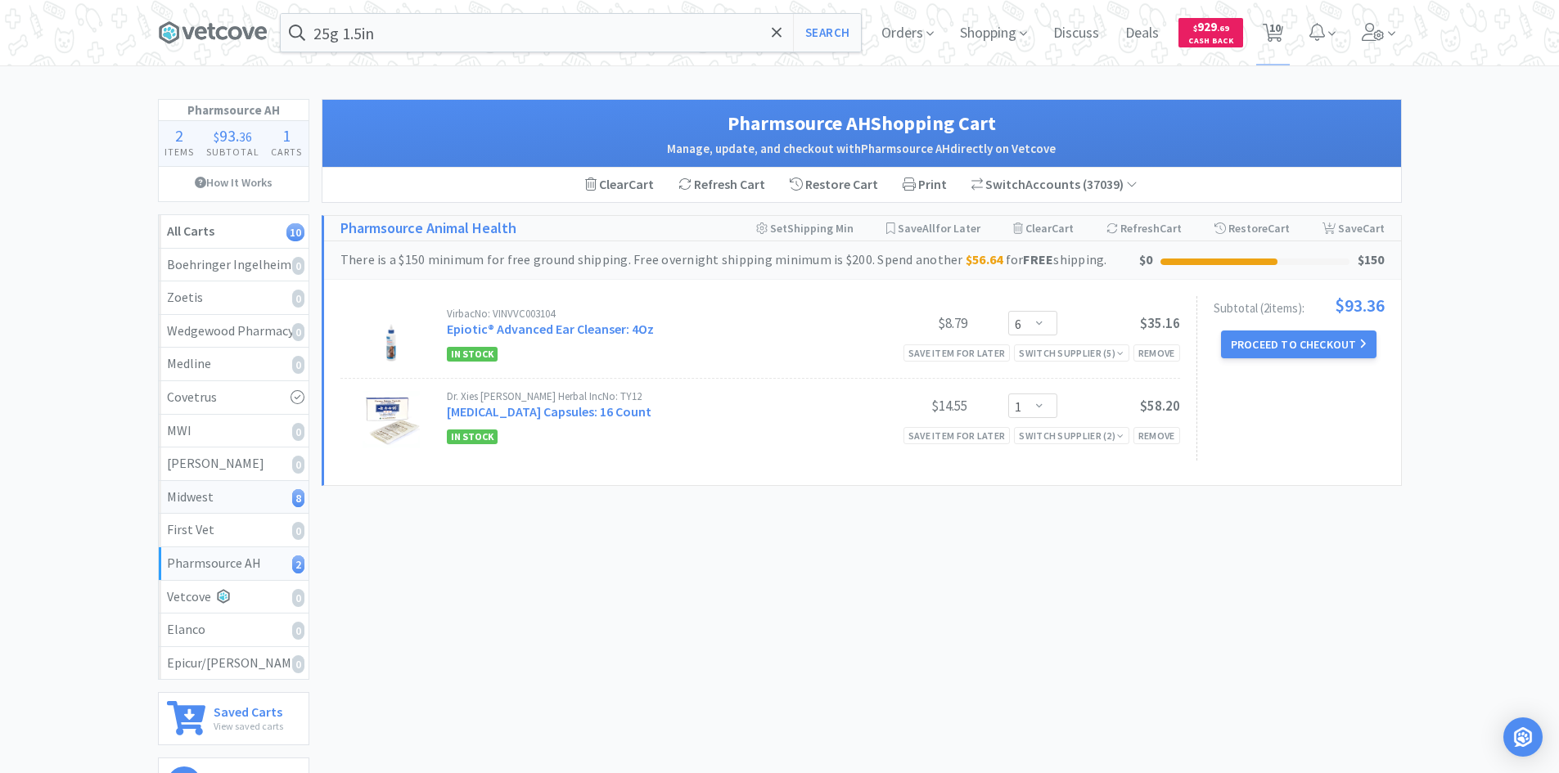
select select "2"
select select "3"
select select "1"
select select "2"
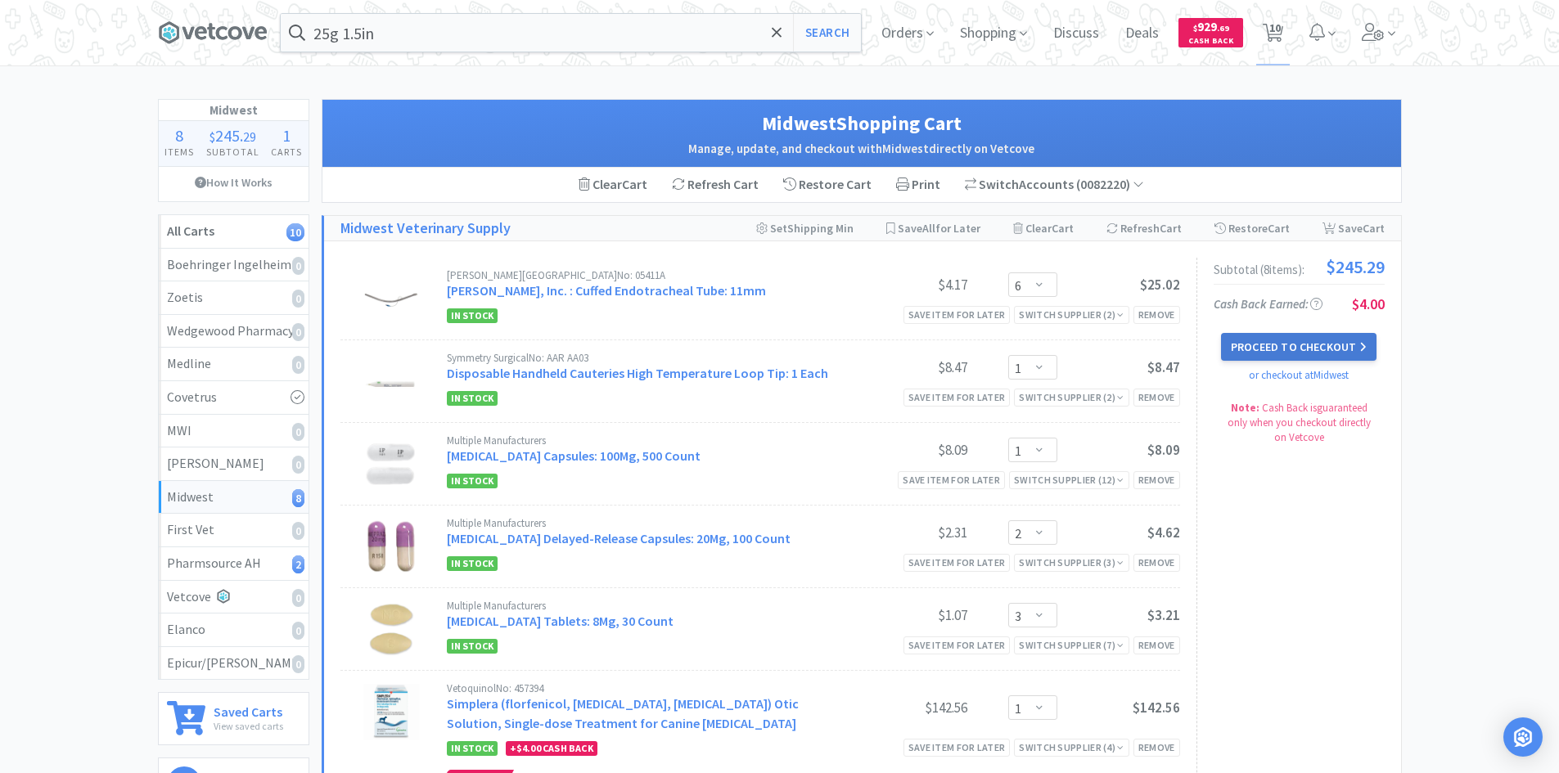
click at [1292, 340] on button "Proceed to Checkout" at bounding box center [1299, 347] width 156 height 28
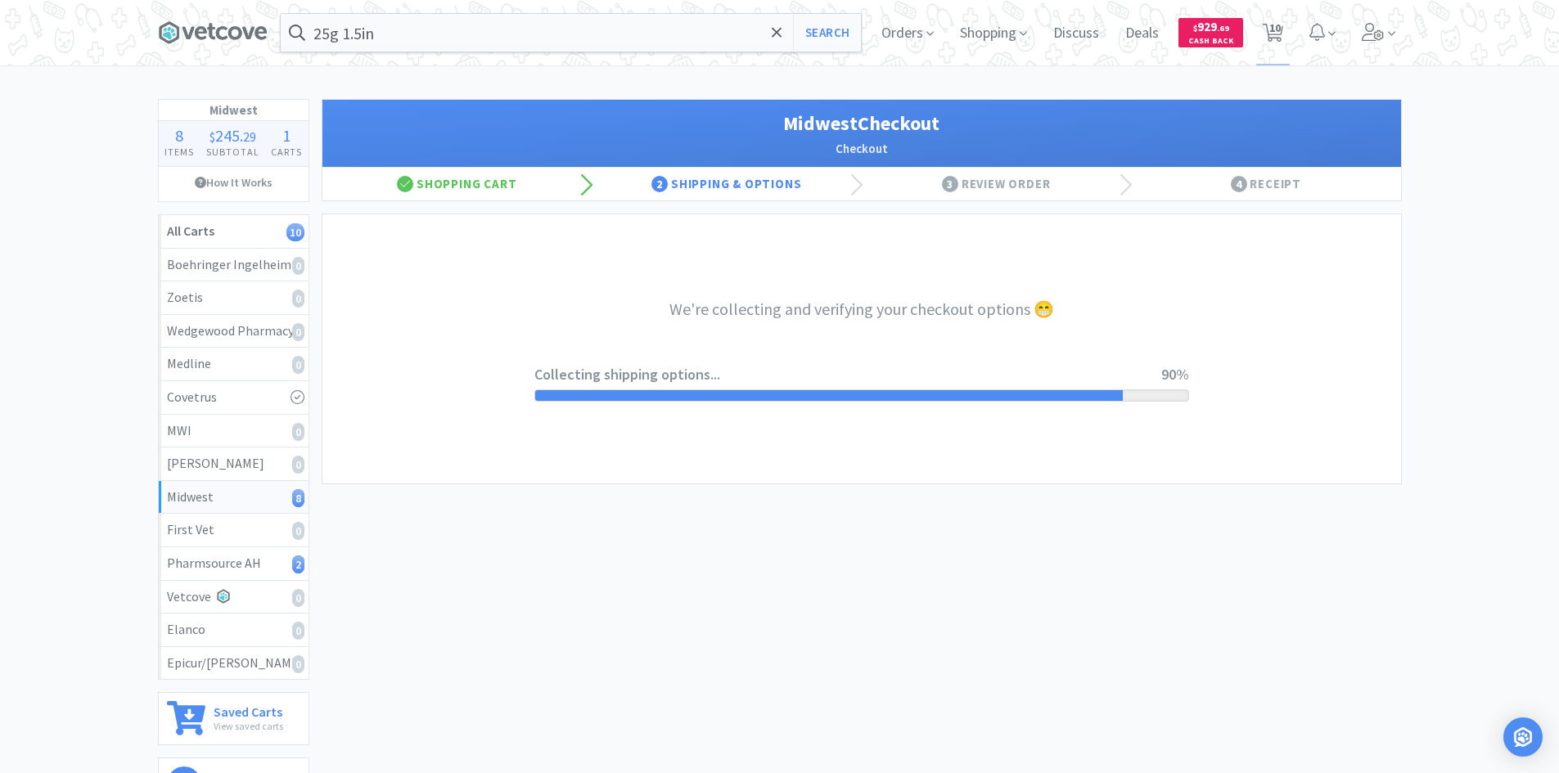
select select "3"
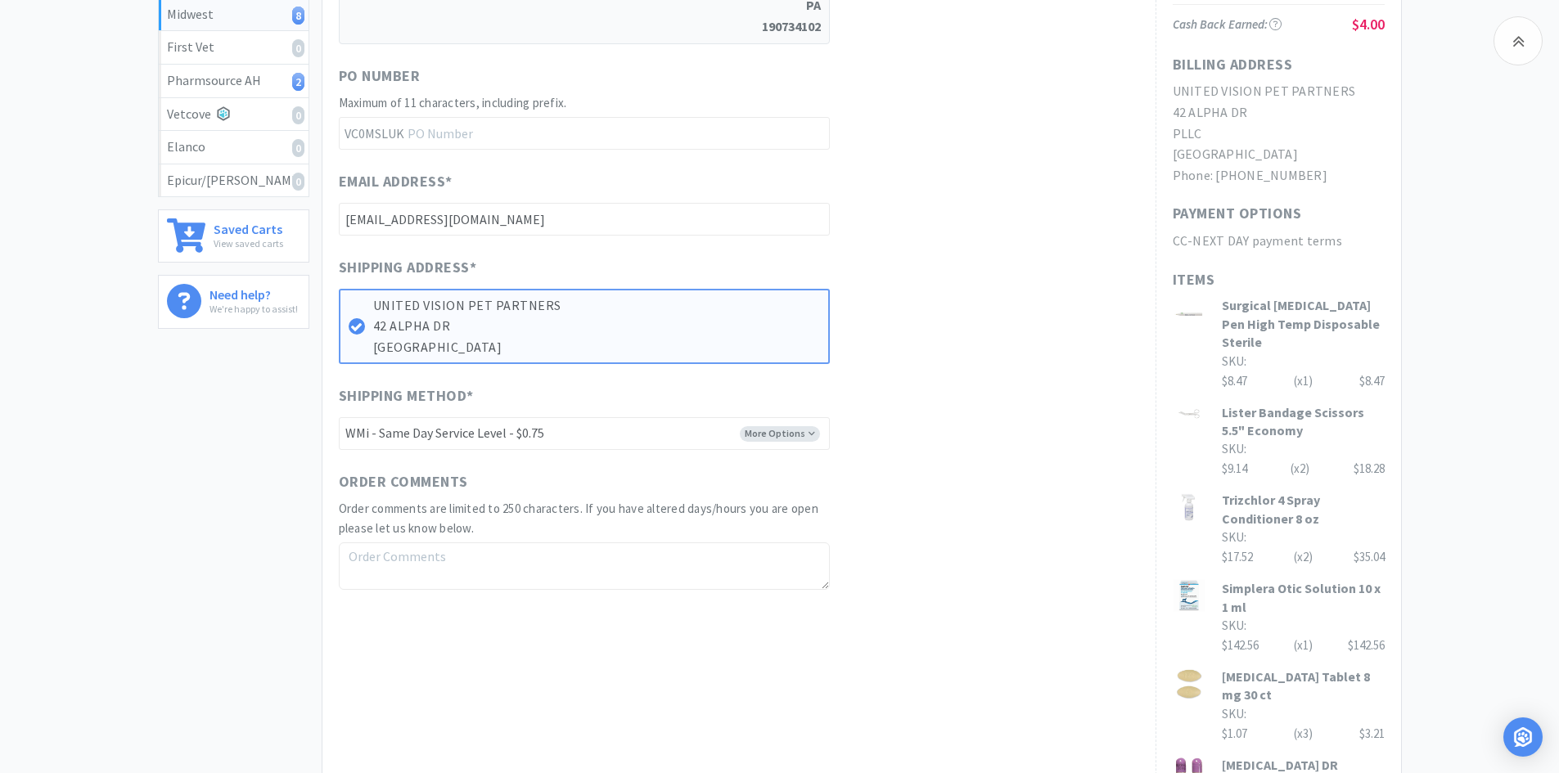
scroll to position [246, 0]
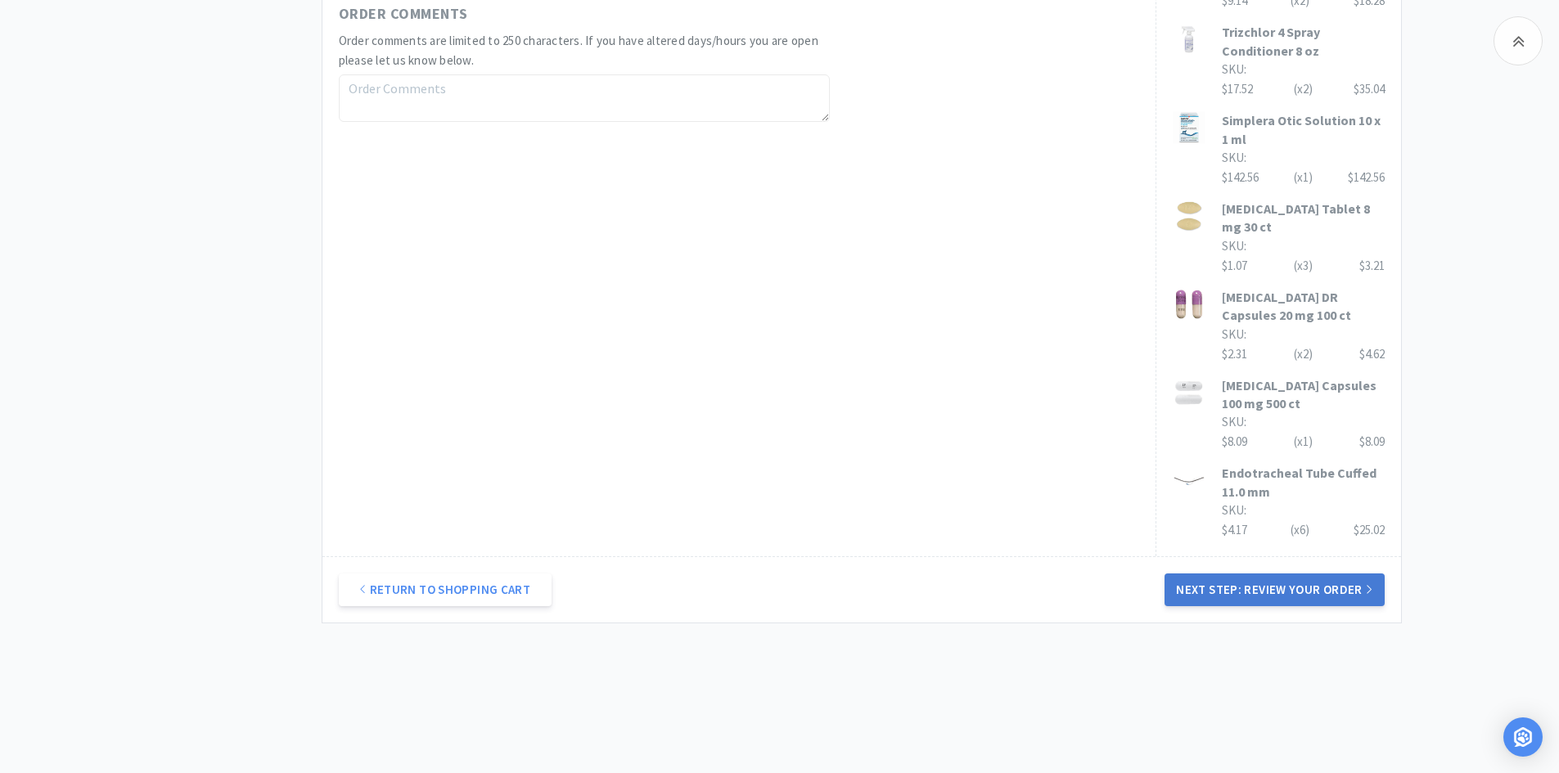
click at [1193, 574] on button "Next Step: Review Your Order" at bounding box center [1274, 590] width 219 height 33
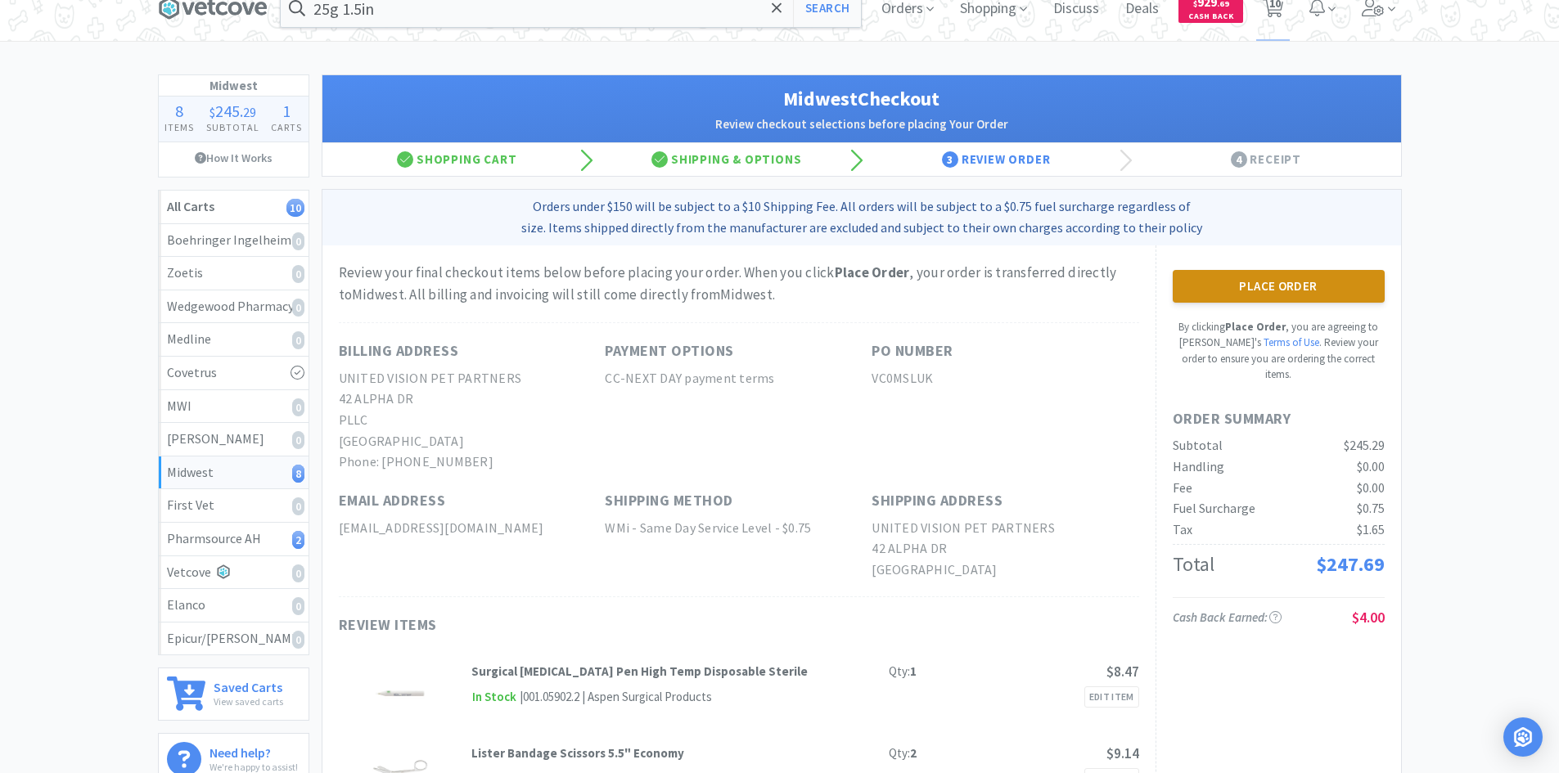
scroll to position [0, 0]
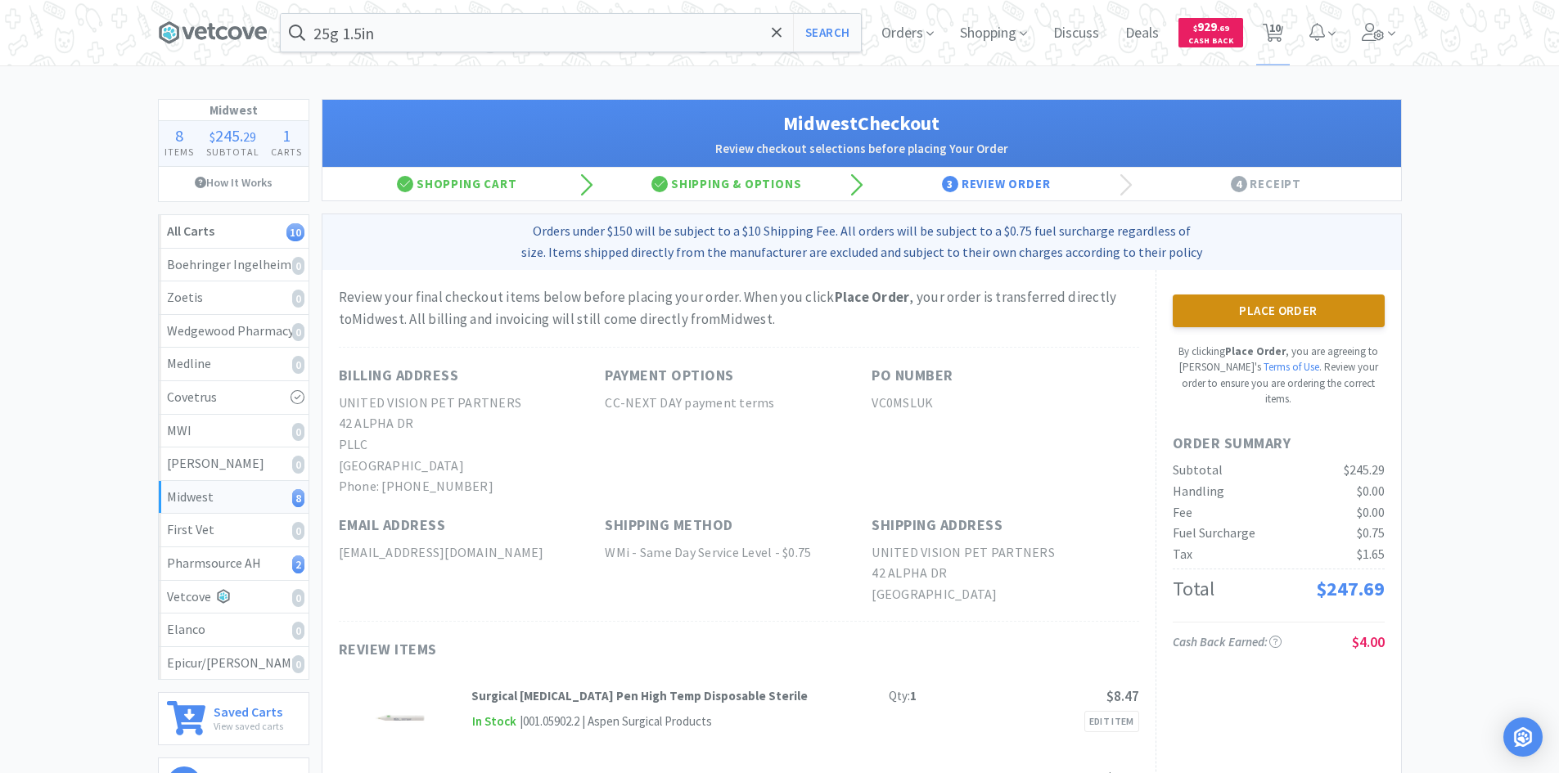
click at [1241, 317] on button "Place Order" at bounding box center [1279, 311] width 212 height 33
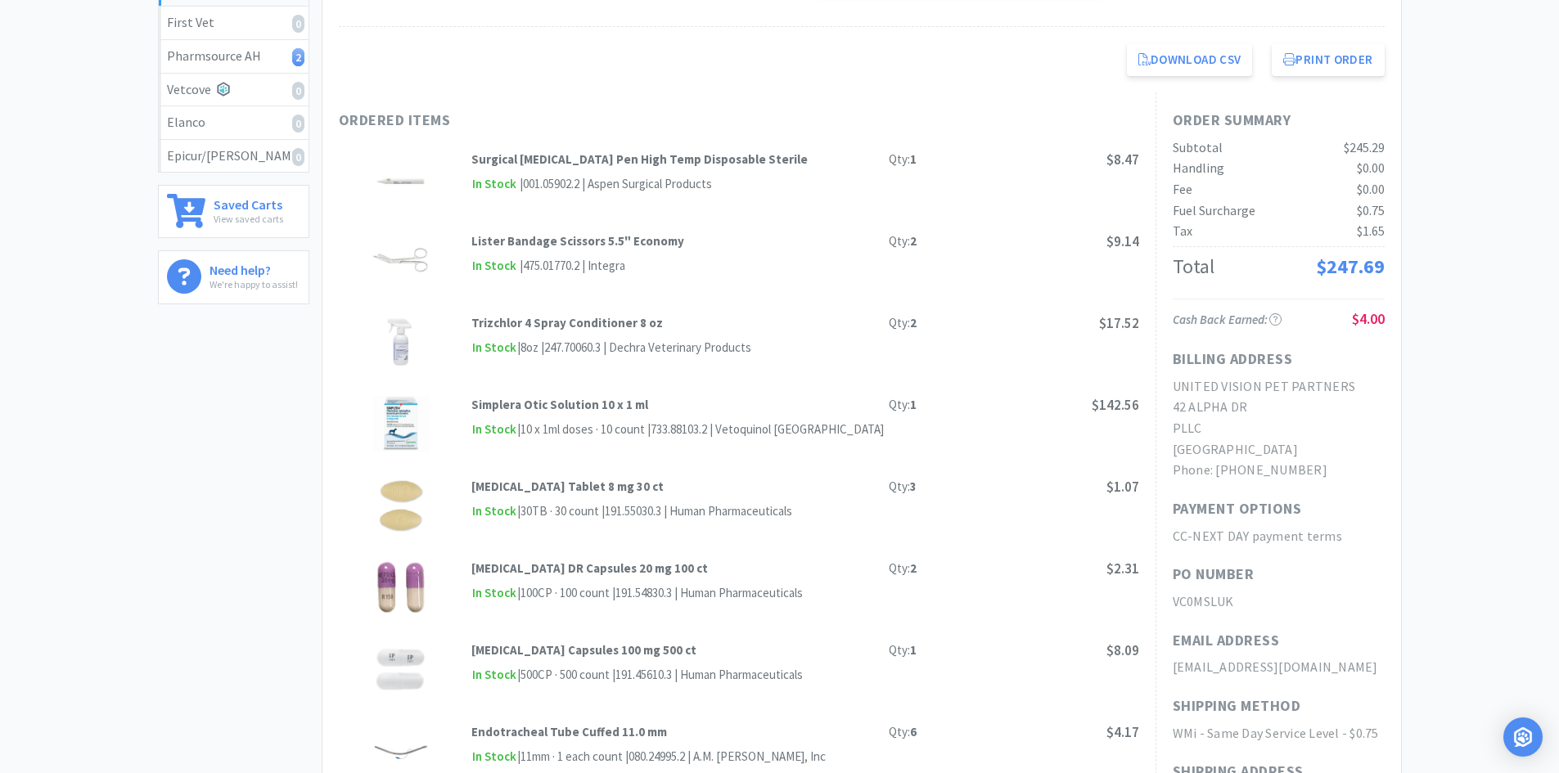
scroll to position [82, 0]
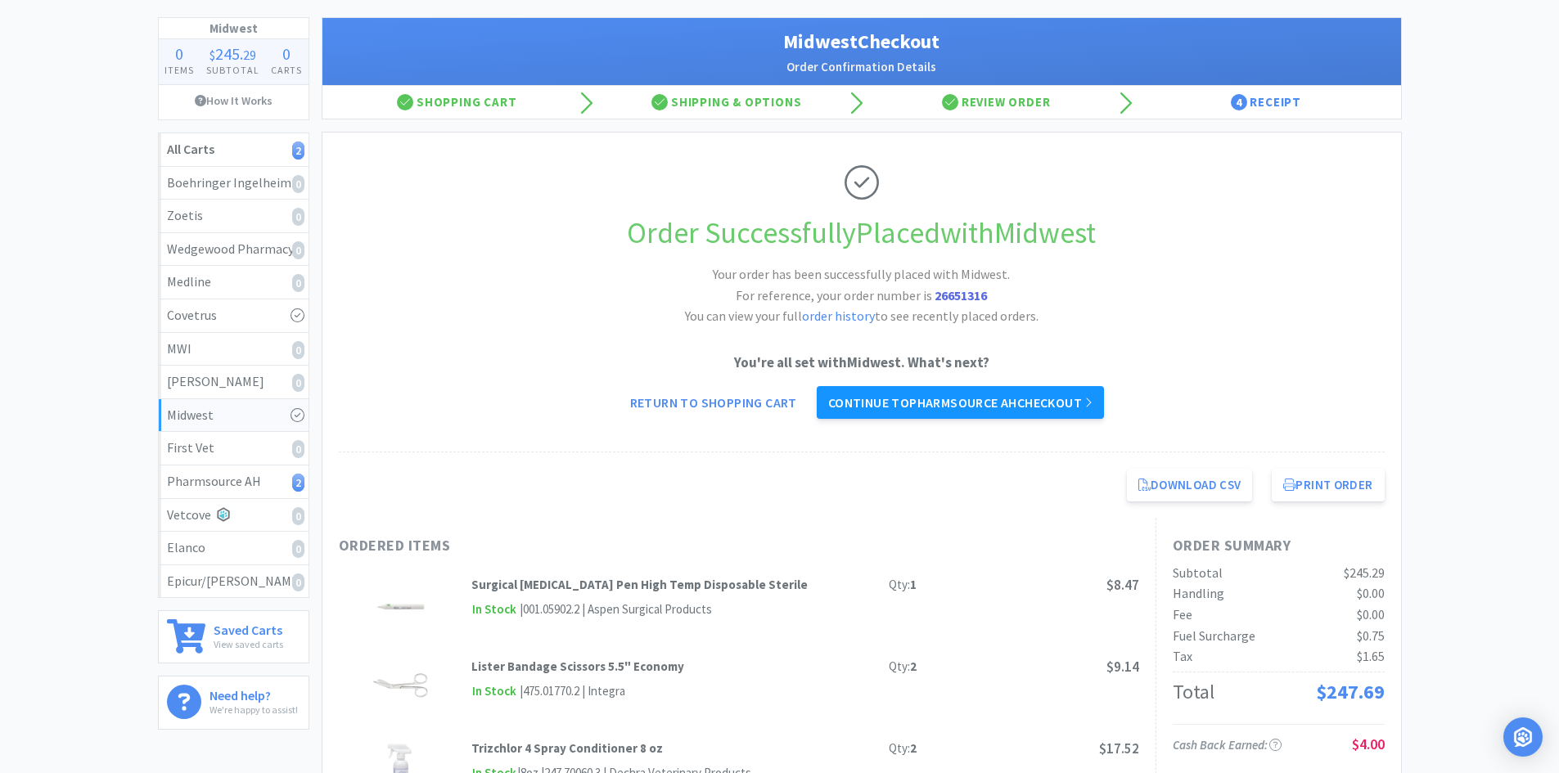
click at [941, 410] on link "Continue to Pharmsource AH checkout" at bounding box center [961, 402] width 288 height 33
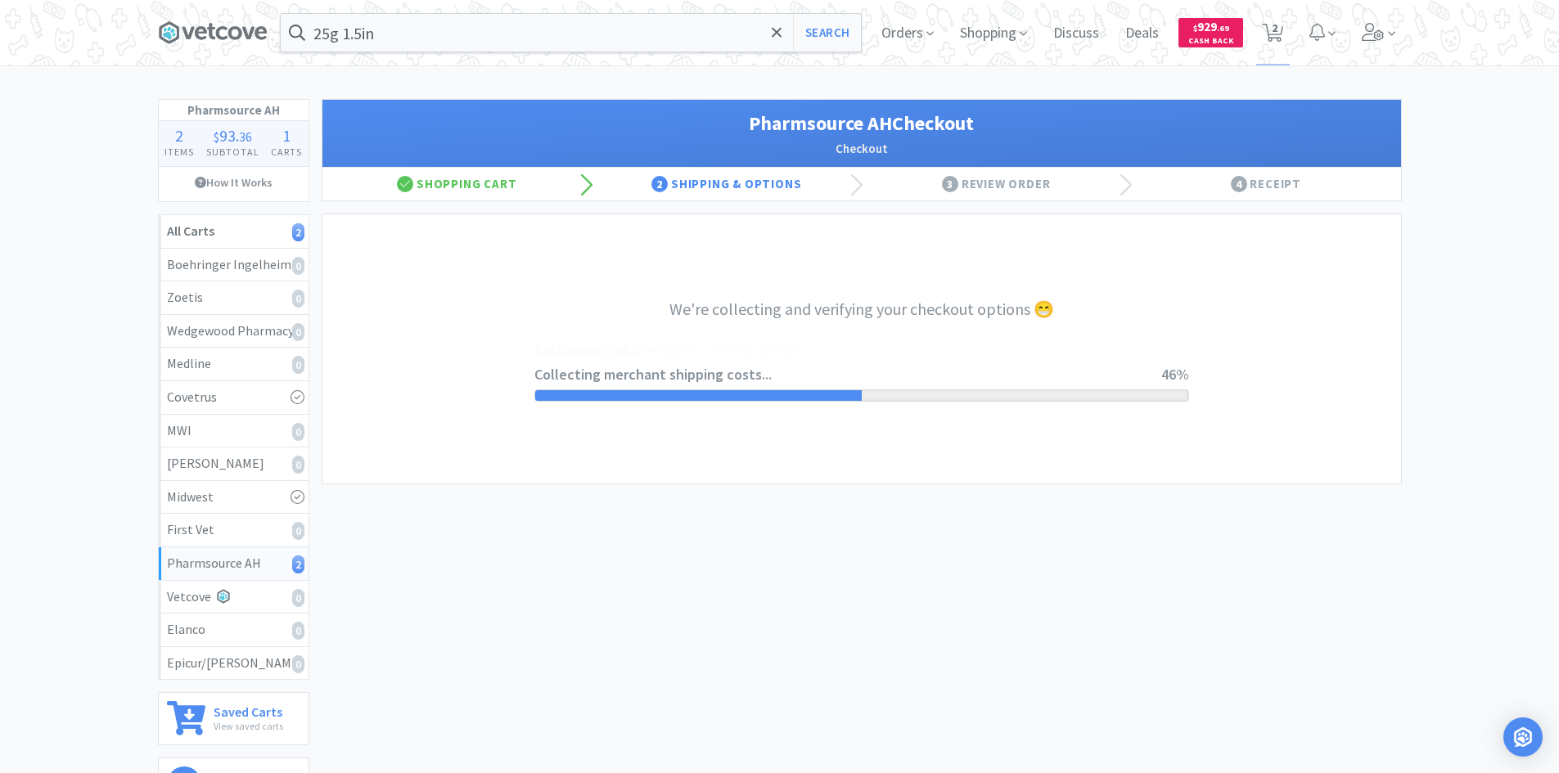
select select "1001"
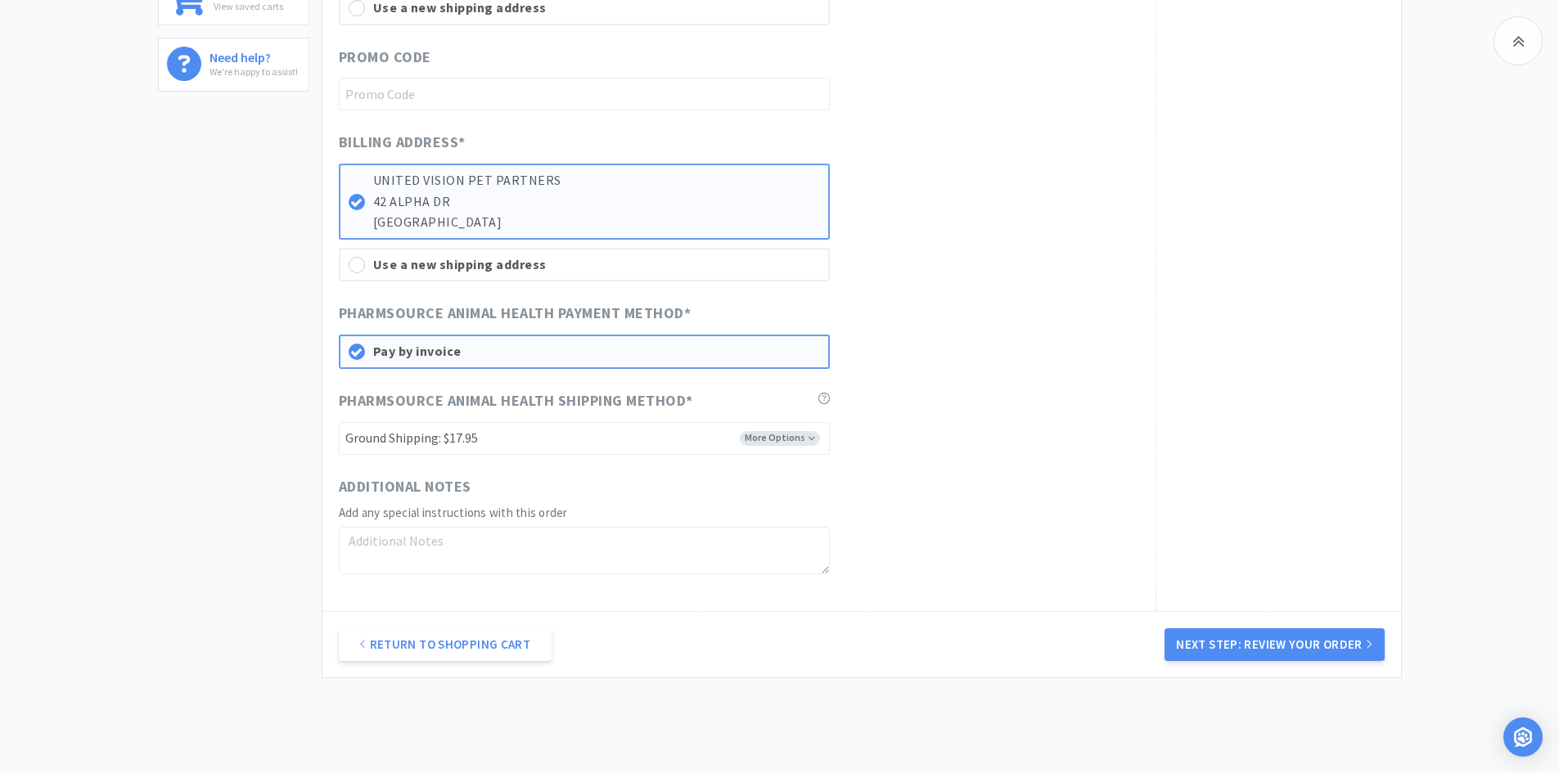
scroll to position [737, 0]
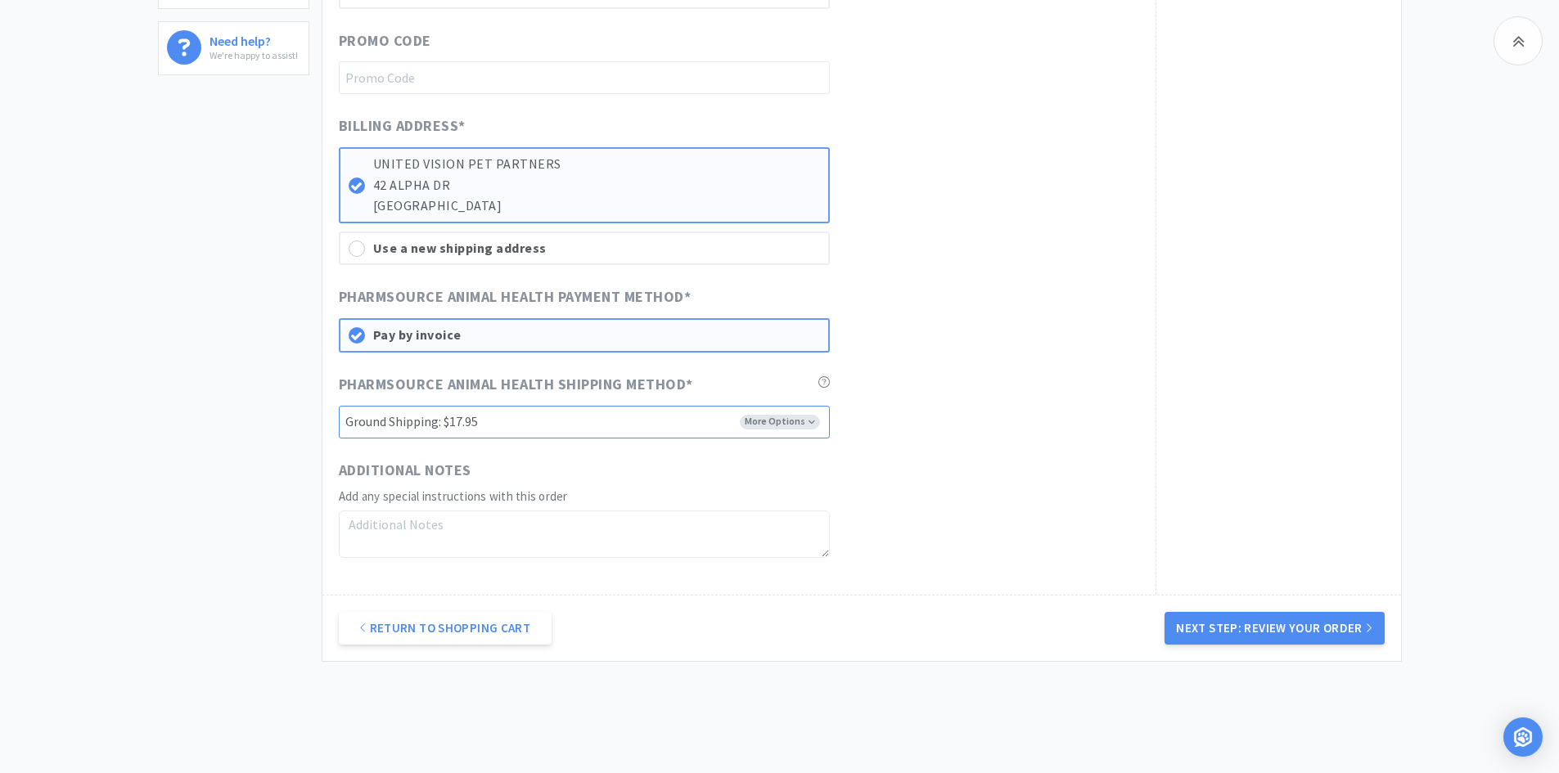
click at [800, 420] on select "-------- Ground Shipping: $17.95 2 Day Shipping: $24.95 Overnight Shipping: $27…" at bounding box center [584, 422] width 491 height 33
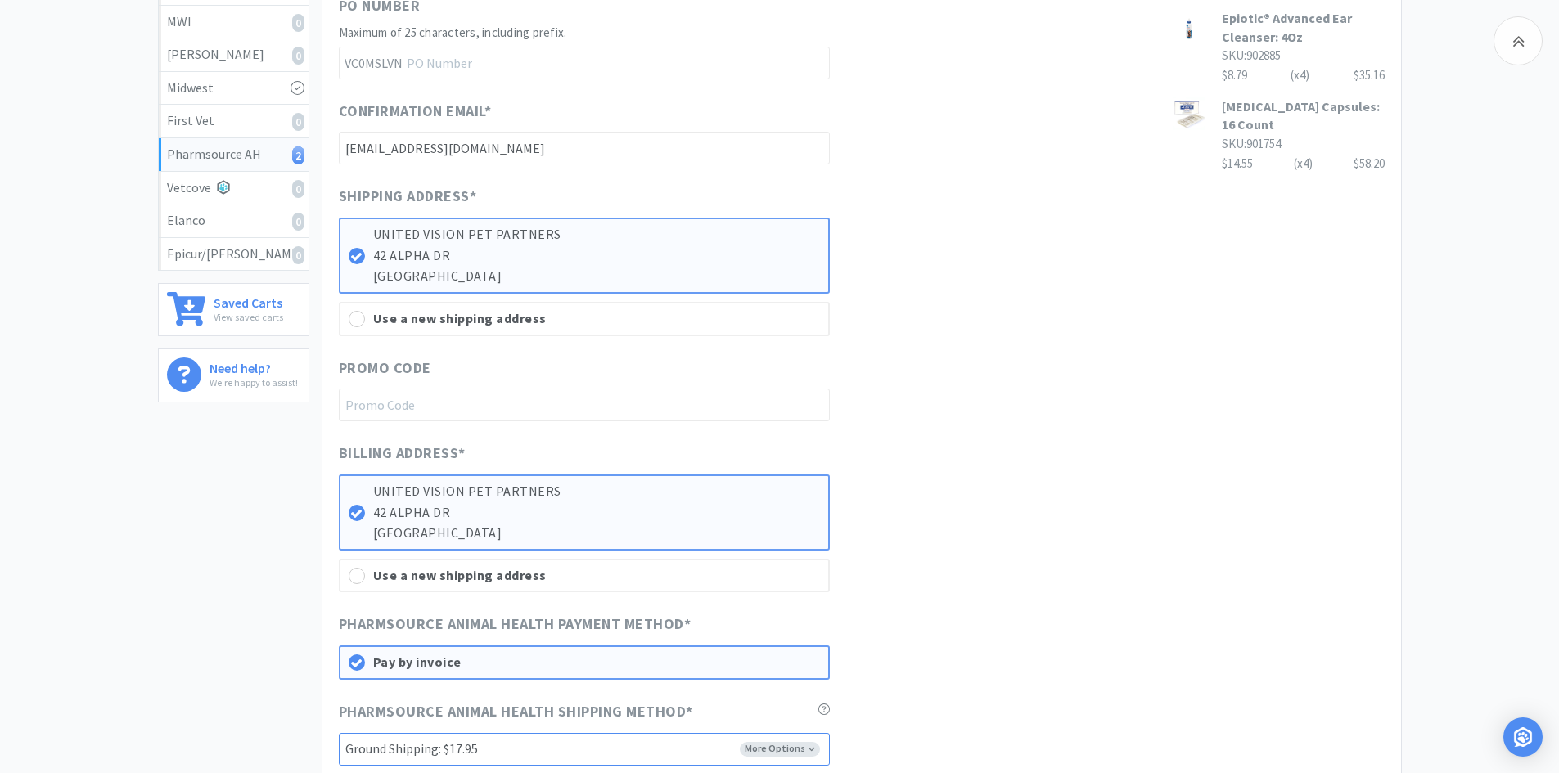
scroll to position [0, 0]
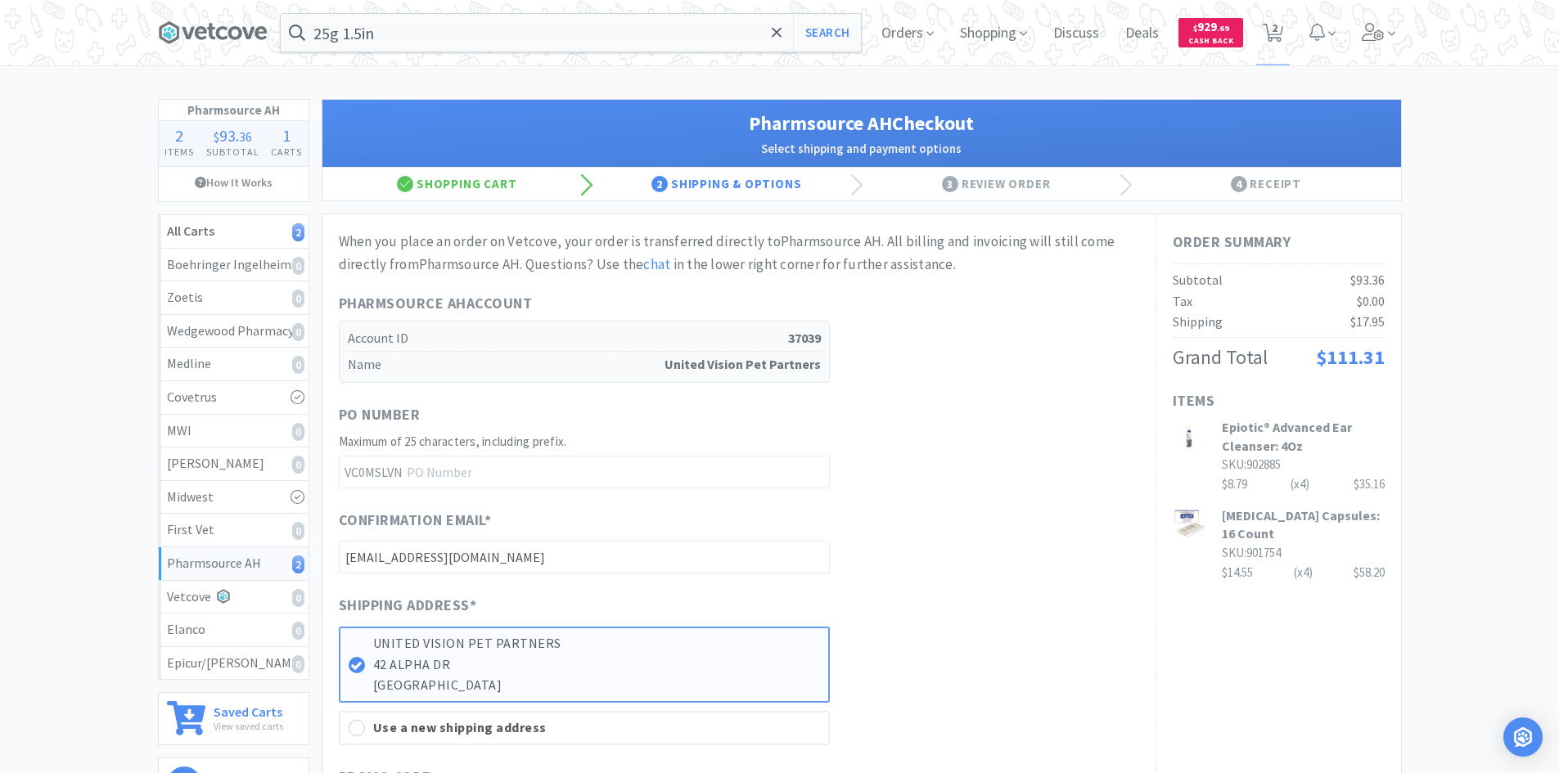
click at [949, 431] on div "PO Number Maximum of 25 characters, including prefix. VC0MSLVN" at bounding box center [739, 446] width 800 height 85
click at [551, 282] on div "When you place an order on Vetcove, your order is transferred directly to Pharm…" at bounding box center [739, 763] width 800 height 1064
click at [199, 38] on icon at bounding box center [201, 32] width 12 height 13
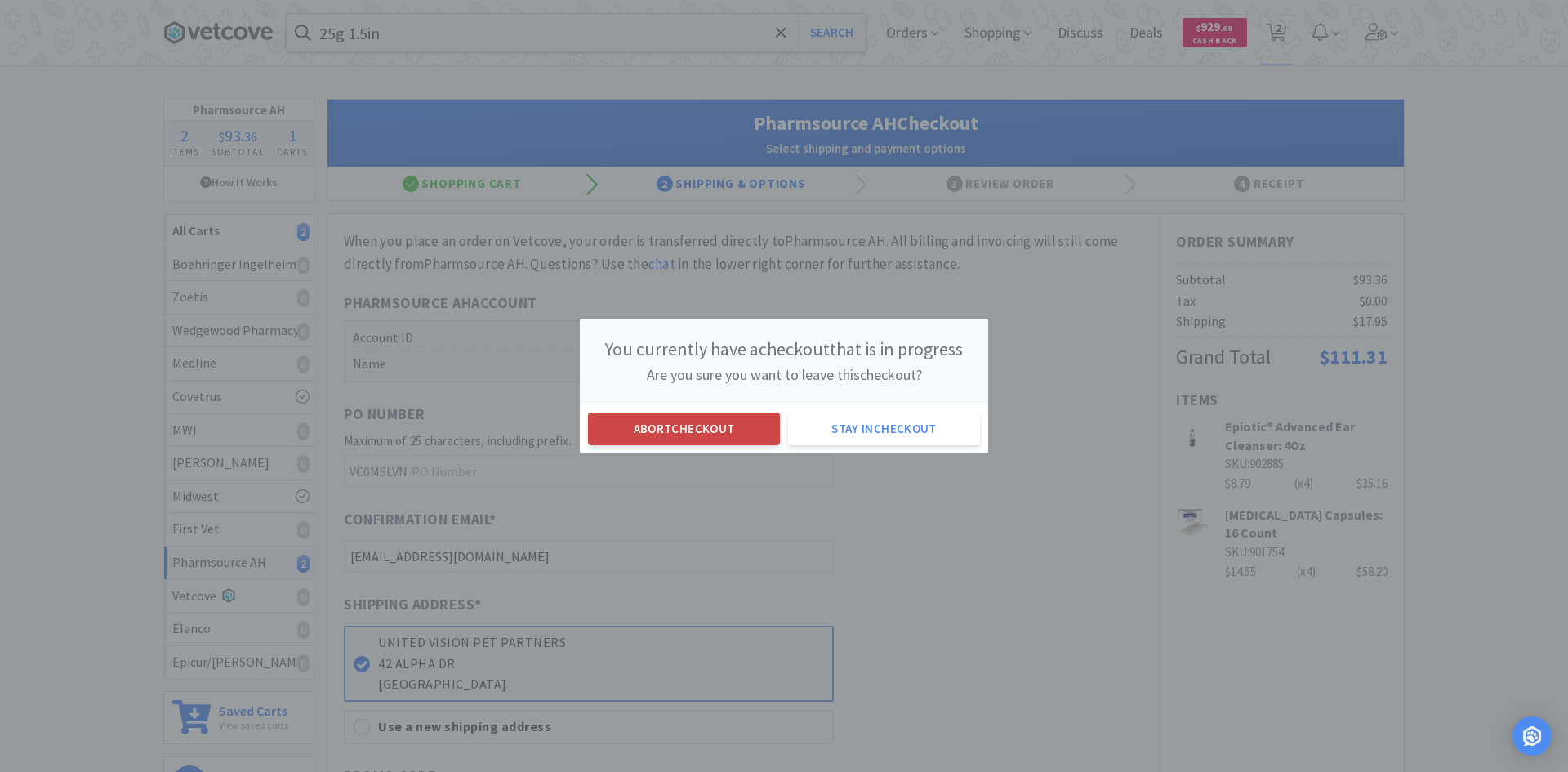
click at [756, 430] on button "Abort checkout" at bounding box center [684, 428] width 192 height 33
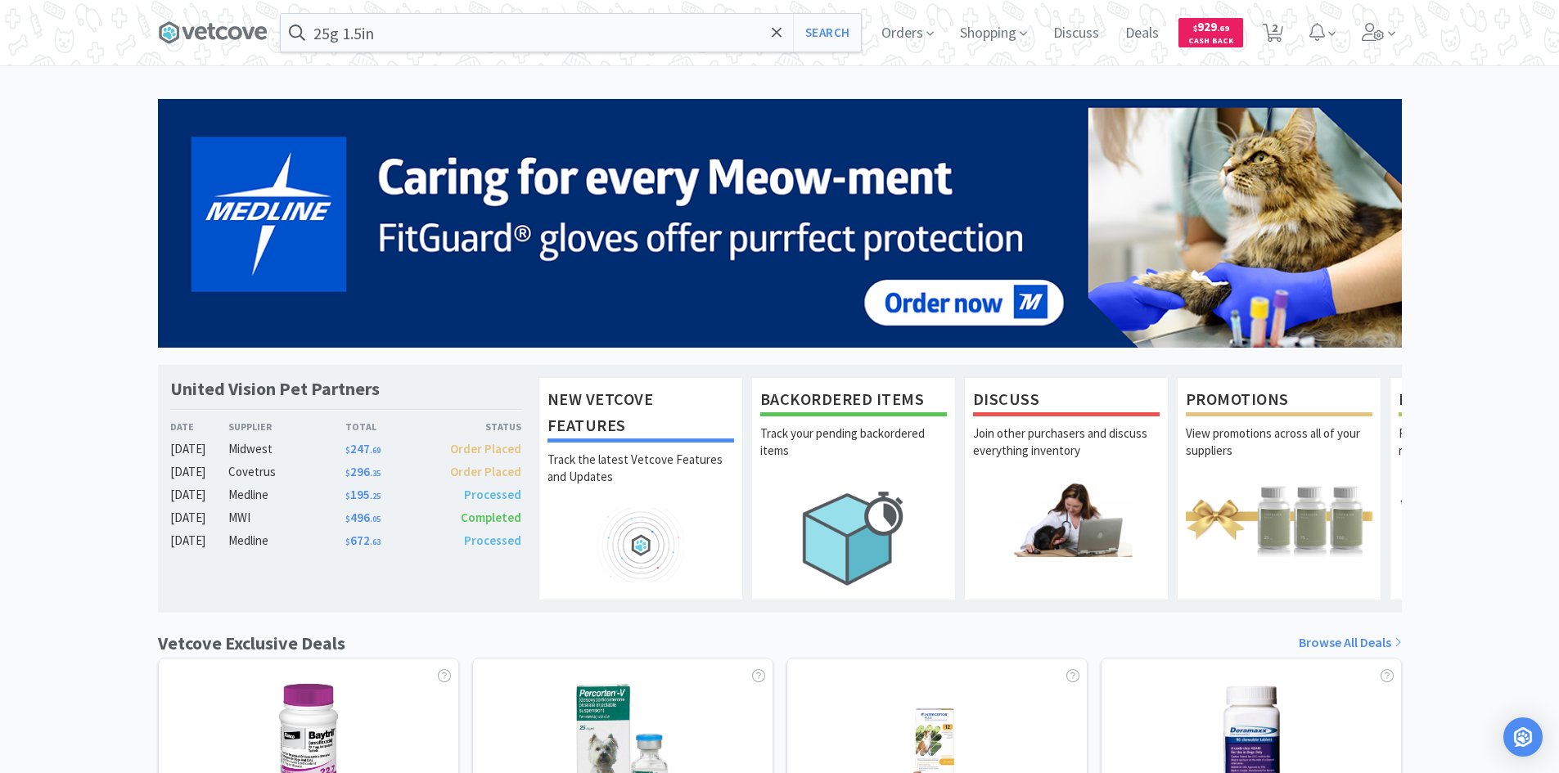
click at [1459, 372] on div "United Vision Pet Partners Date Supplier Total Status [DATE] Midwest $ 247 . 69…" at bounding box center [779, 722] width 1559 height 1247
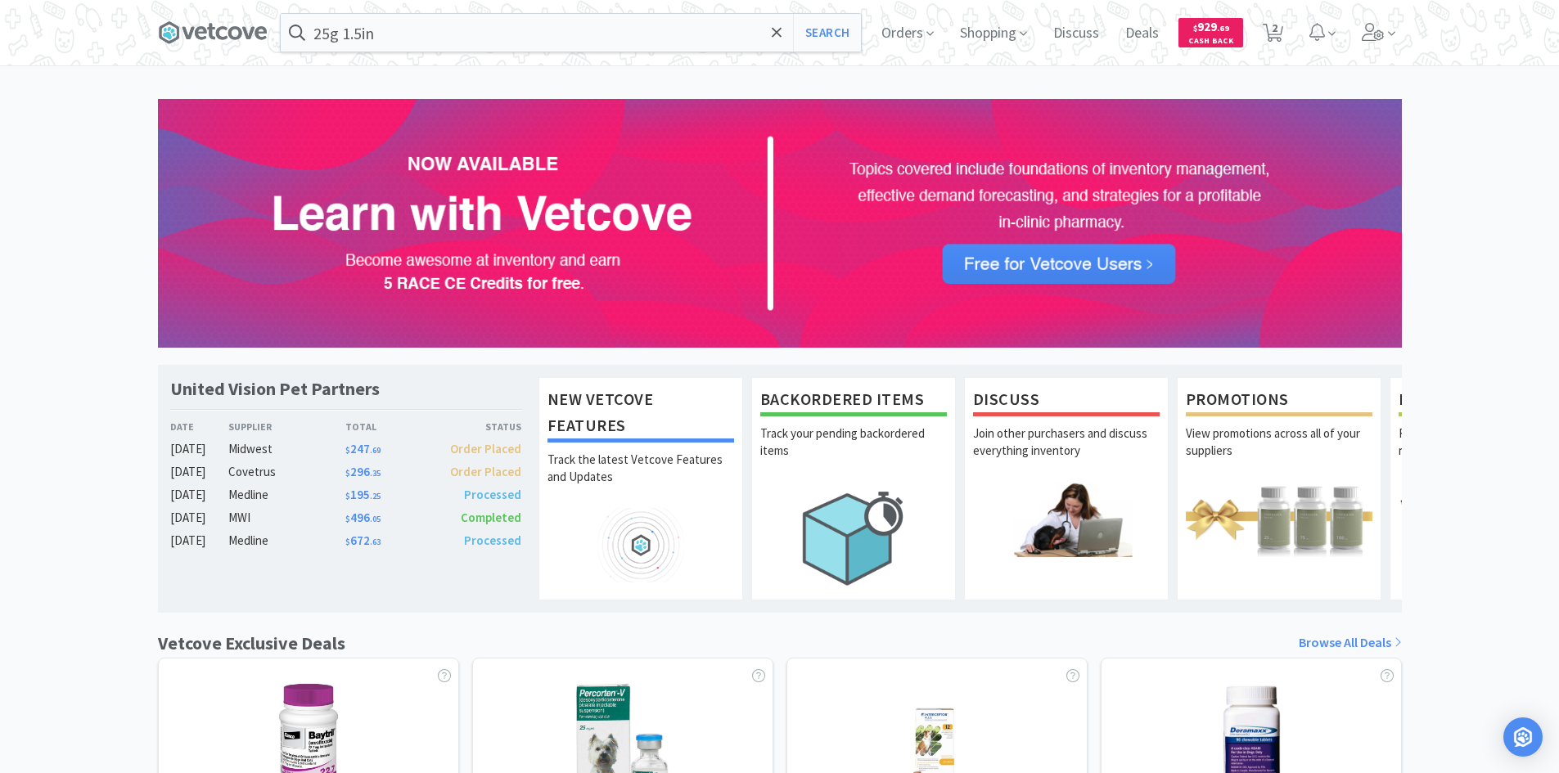
click at [68, 219] on div "United Vision Pet Partners Date Supplier Total Status [DATE] Midwest $ 247 . 69…" at bounding box center [779, 722] width 1559 height 1247
